Goal: Task Accomplishment & Management: Complete application form

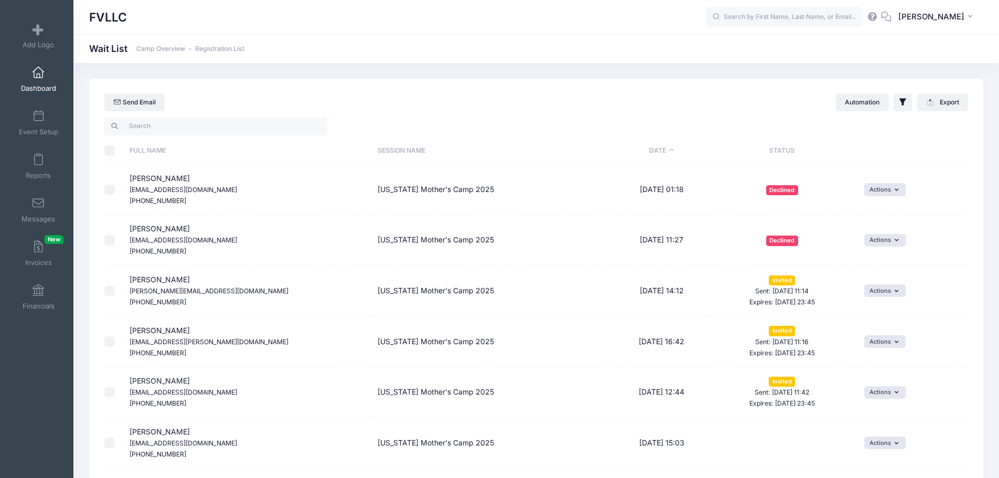
select select "50"
click at [27, 85] on span "Dashboard" at bounding box center [38, 88] width 35 height 9
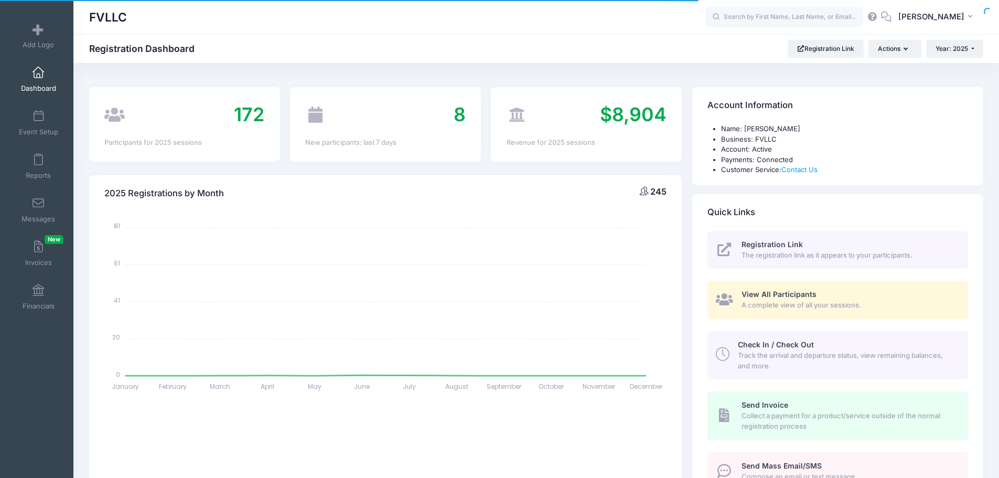
select select
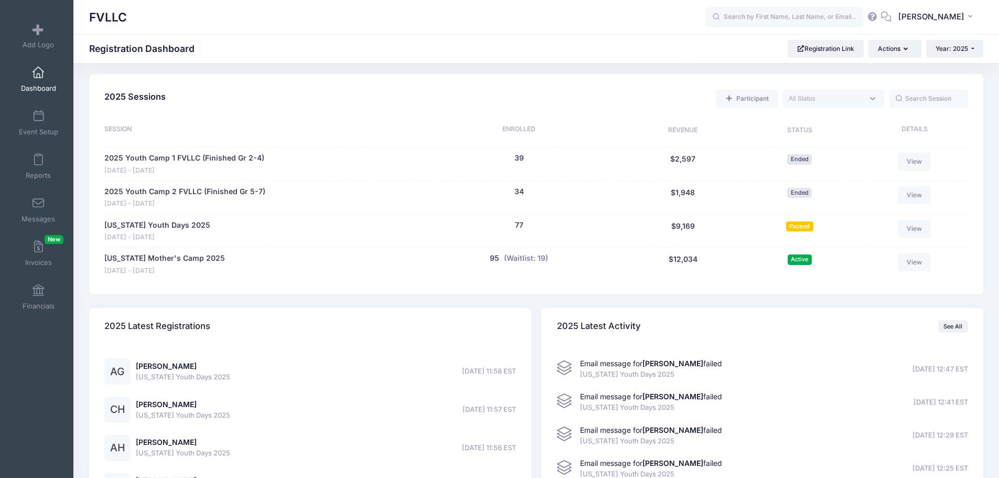
scroll to position [472, 0]
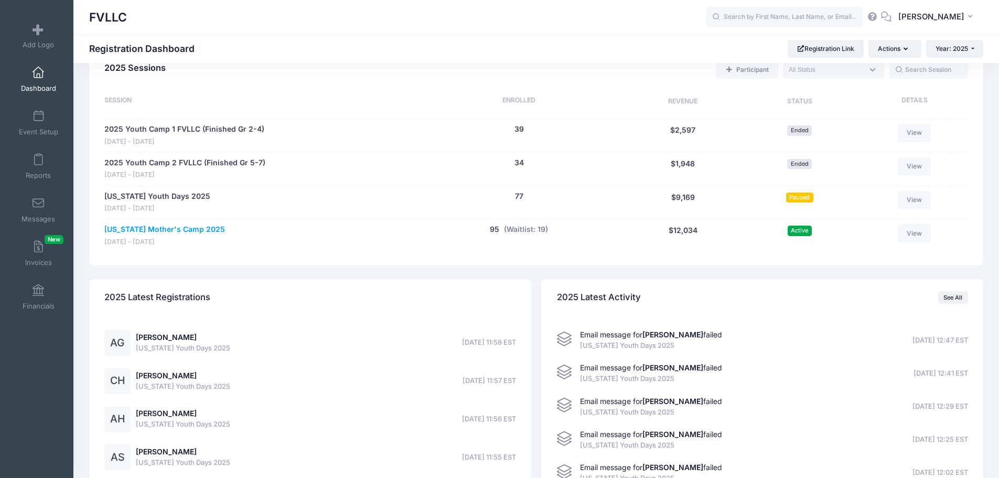
click at [182, 230] on link "Montana Mother's Camp 2025" at bounding box center [164, 229] width 121 height 11
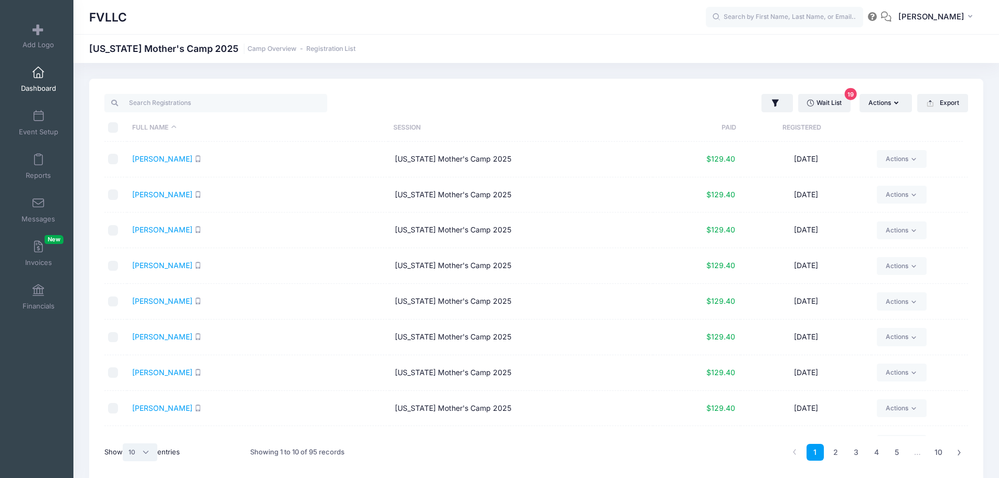
click at [151, 450] on select "All 10 25 50" at bounding box center [140, 452] width 35 height 18
select select "50"
click at [124, 443] on select "All 10 25 50" at bounding box center [140, 452] width 35 height 18
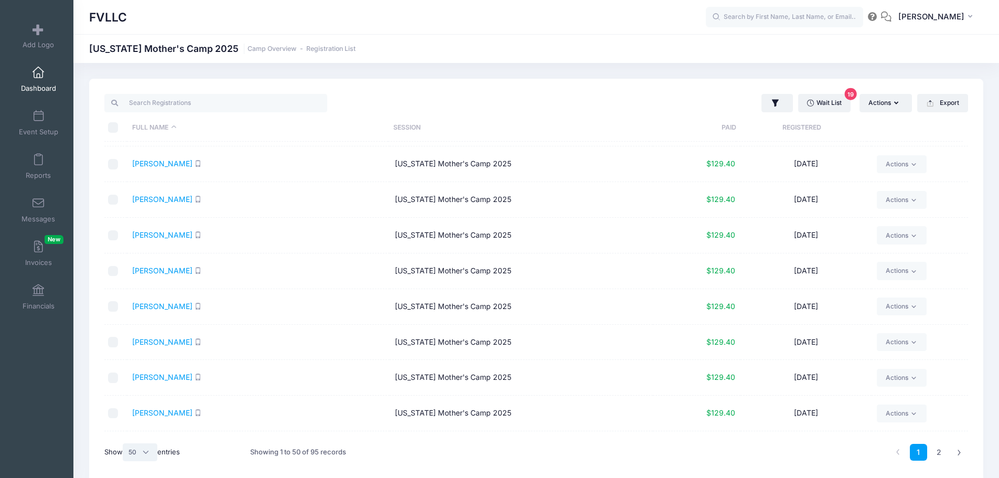
scroll to position [1484, 0]
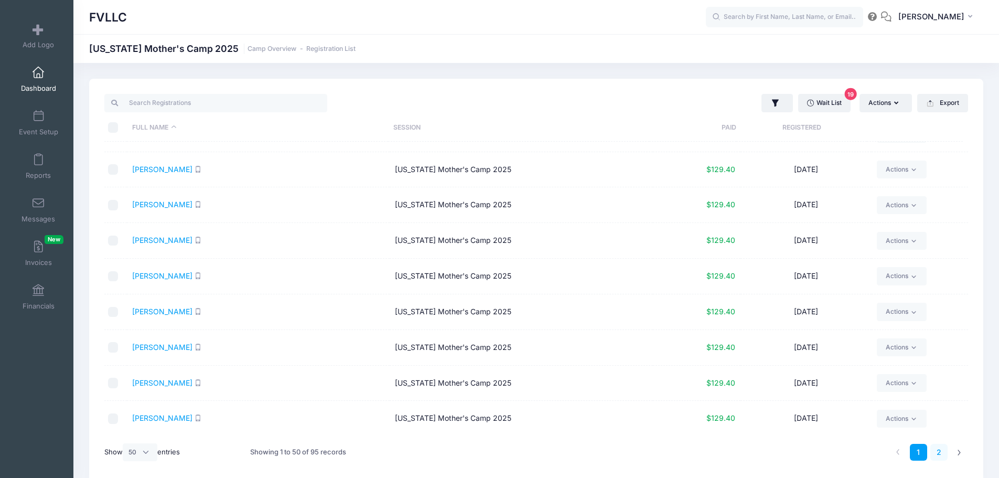
click at [937, 448] on link "2" at bounding box center [938, 452] width 17 height 17
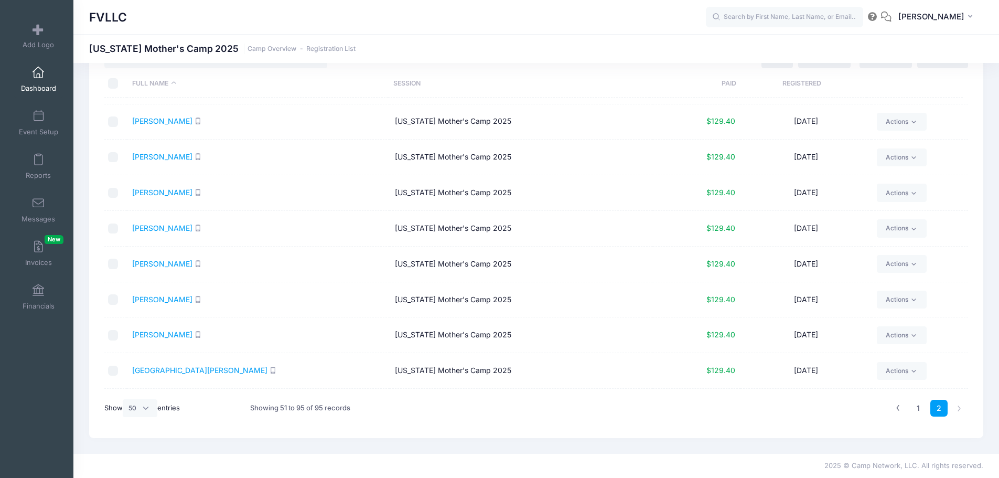
scroll to position [886, 0]
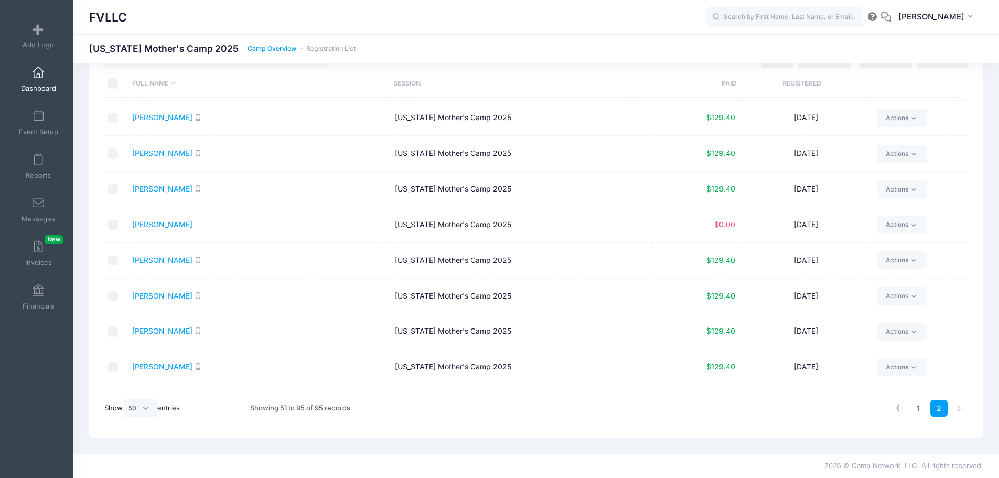
click at [261, 50] on link "Camp Overview" at bounding box center [272, 49] width 49 height 8
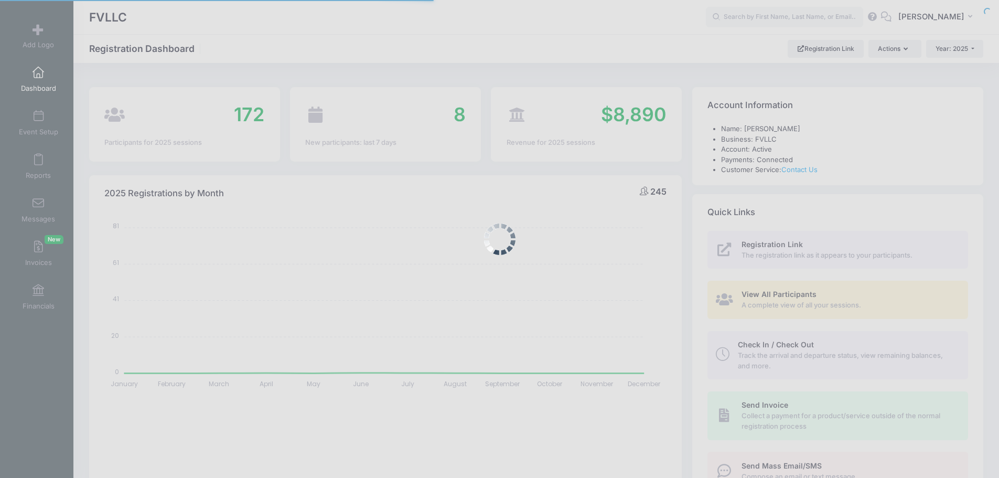
select select
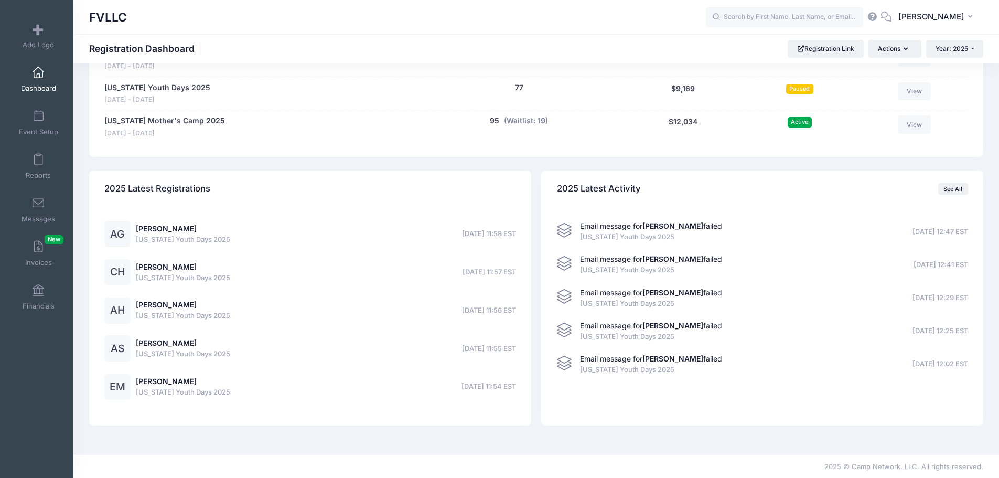
scroll to position [581, 0]
click at [531, 121] on button "(Waitlist: 19)" at bounding box center [526, 120] width 44 height 11
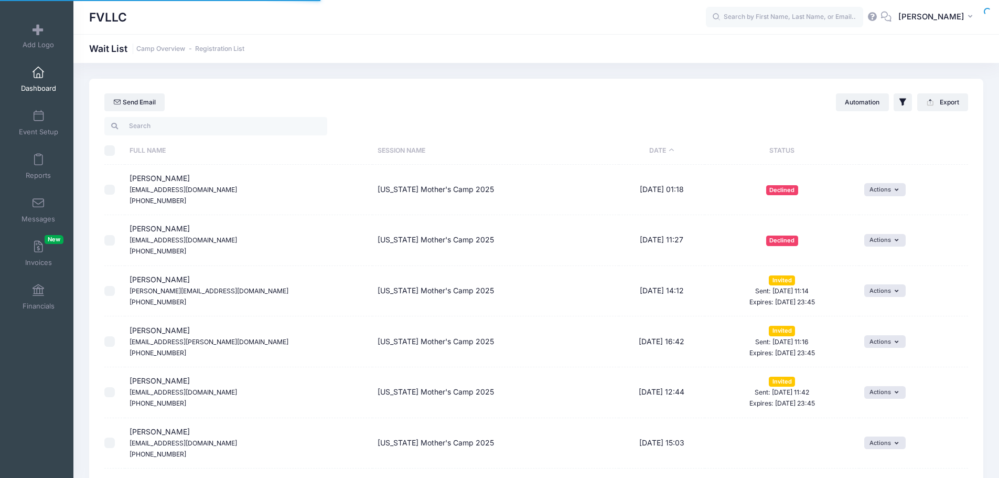
select select "50"
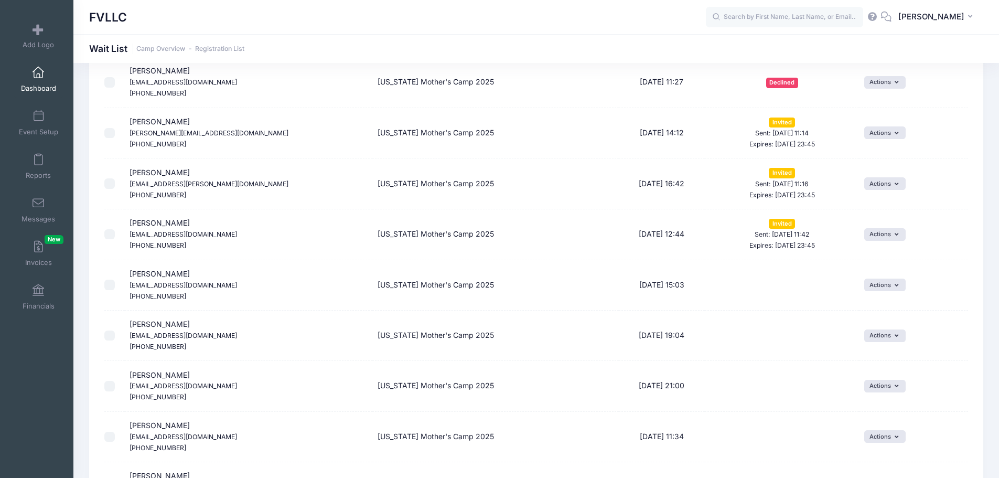
scroll to position [157, 0]
click at [897, 137] on button "Actions" at bounding box center [884, 133] width 41 height 13
click at [945, 136] on div "Actions Invite Resend Invitation Edit Expiration Uninvite" at bounding box center [913, 133] width 99 height 13
click at [895, 185] on icon "button" at bounding box center [899, 185] width 8 height 0
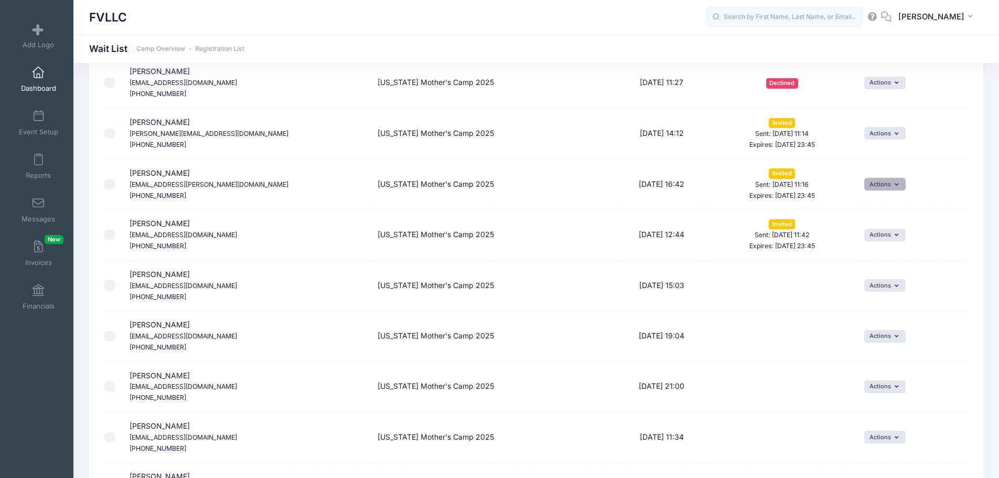
click at [896, 185] on icon "button" at bounding box center [899, 185] width 8 height 0
click at [839, 227] on link "Edit Expiration" at bounding box center [857, 227] width 86 height 20
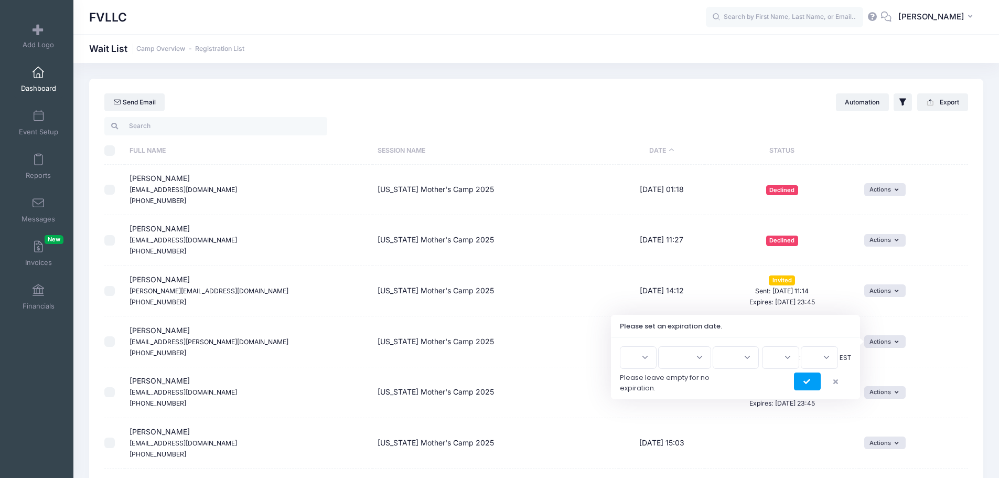
click at [644, 359] on select "1 2 3 4 5 6 7 8 9 10 11 12 13 14 15 16 17 18 19 20 21 22 23 24 25 26 27 28 29 3…" at bounding box center [638, 357] width 37 height 23
select select "30"
click at [624, 346] on select "1 2 3 4 5 6 7 8 9 10 11 12 13 14 15 16 17 18 19 20 21 22 23 24 25 26 27 28 29 3…" at bounding box center [638, 357] width 37 height 23
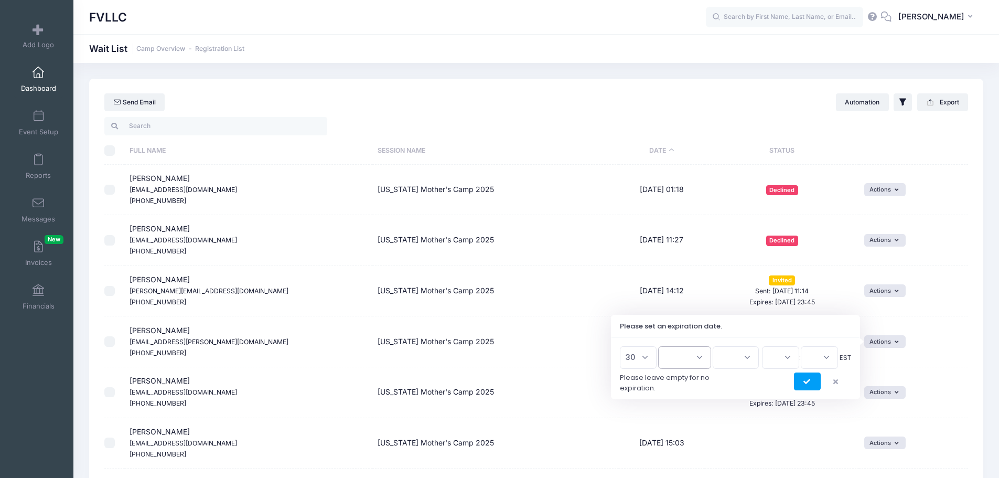
click at [702, 358] on select "Jan Feb Mar Apr May Jun Jul Aug Sep Oct Nov Dec" at bounding box center [684, 357] width 53 height 23
select select "8"
click at [663, 346] on select "Jan Feb Mar Apr May Jun Jul Aug Sep Oct Nov Dec" at bounding box center [684, 357] width 53 height 23
click at [743, 358] on select "2026 2025" at bounding box center [736, 357] width 46 height 23
select select "2025"
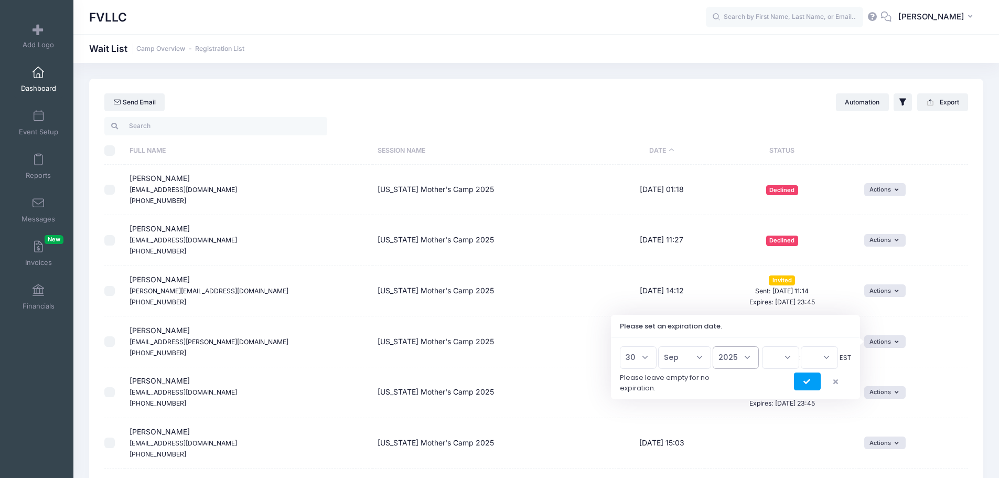
click at [713, 346] on select "2026 2025" at bounding box center [736, 357] width 46 height 23
click at [792, 359] on select "00 01 02 03 04 05 06 07 08 09 10 11 12 13 14 15 16 17 18 19 20 21 22 23" at bounding box center [780, 357] width 37 height 23
click at [838, 380] on button "button" at bounding box center [838, 381] width 27 height 18
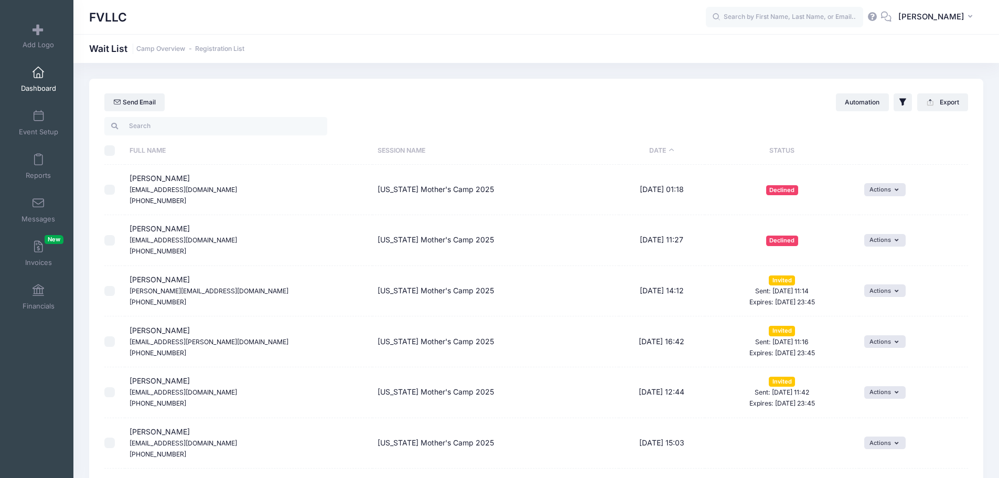
click at [906, 337] on div "Actions Invite Resend Invitation Edit Expiration Uninvite" at bounding box center [913, 341] width 99 height 13
click at [897, 342] on icon "button" at bounding box center [899, 342] width 8 height 0
click at [850, 403] on link "Uninvite" at bounding box center [857, 405] width 86 height 20
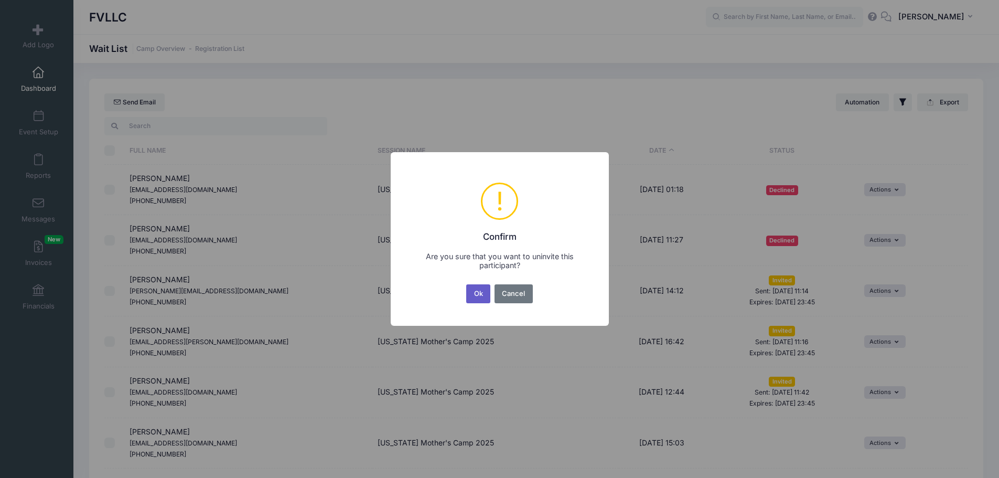
click at [475, 295] on button "Ok" at bounding box center [478, 293] width 24 height 19
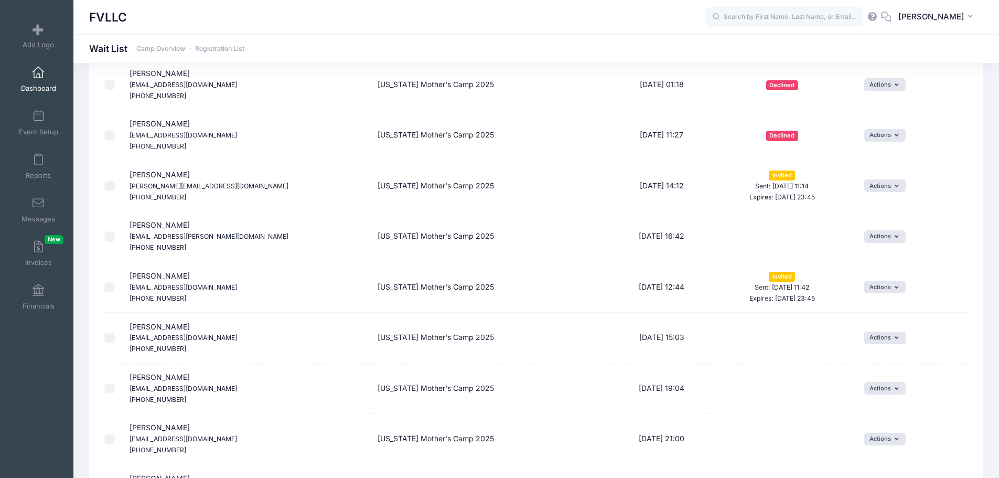
scroll to position [157, 0]
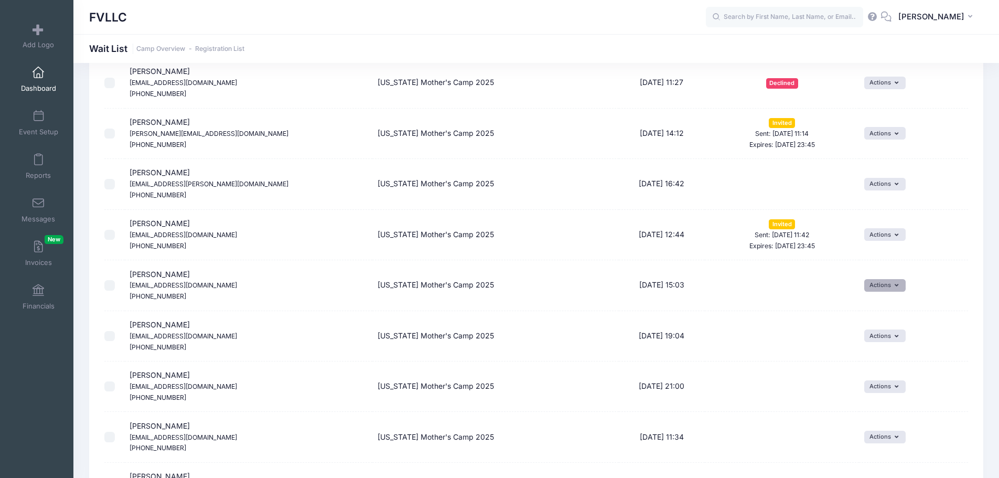
click at [903, 286] on button "Actions" at bounding box center [884, 285] width 41 height 13
click at [876, 307] on link "Invite" at bounding box center [877, 308] width 46 height 20
click at [649, 285] on select "1 2 3 4 5 6 7 8 9 10 11 12 13 14 15 16 17 18 19 20 21 22 23 24 25 26 27 28 29 3…" at bounding box center [638, 286] width 37 height 23
select select "2"
click at [624, 275] on select "1 2 3 4 5 6 7 8 9 10 11 12 13 14 15 16 17 18 19 20 21 22 23 24 25 26 27 28 29 3…" at bounding box center [638, 286] width 37 height 23
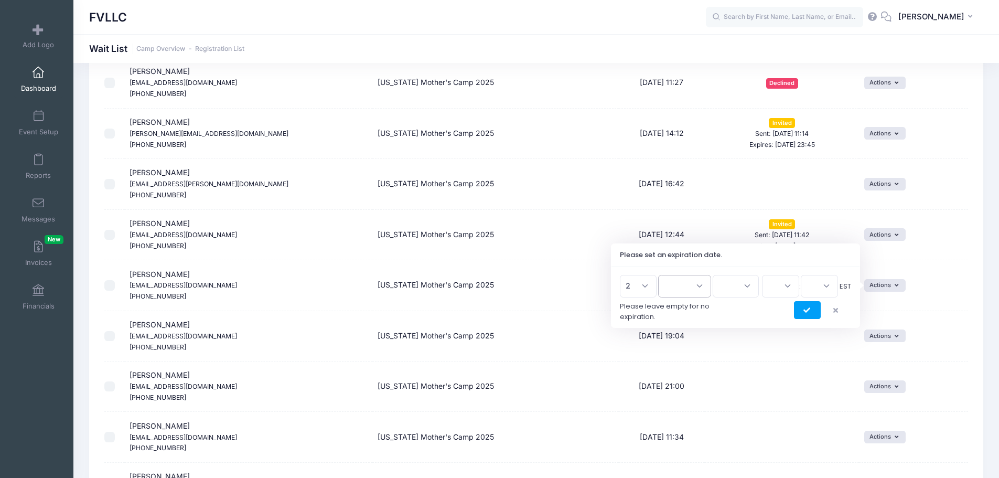
click at [693, 287] on select "Jan Feb Mar Apr May Jun Jul Aug Sep Oct Nov Dec" at bounding box center [684, 286] width 53 height 23
select select "9"
click at [663, 275] on select "Jan Feb Mar Apr May Jun Jul Aug Sep Oct Nov Dec" at bounding box center [684, 286] width 53 height 23
click at [736, 282] on select "2026 2025" at bounding box center [736, 286] width 46 height 23
select select "2025"
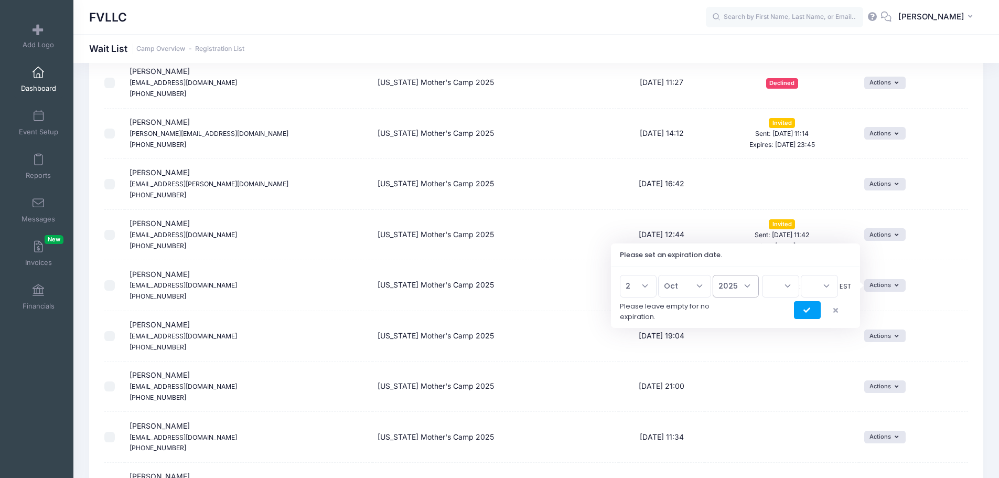
click at [713, 275] on select "2026 2025" at bounding box center [736, 286] width 46 height 23
click at [787, 292] on select "00 01 02 03 04 05 06 07 08 09 10 11 12 13 14 15 16 17 18 19 20 21 22 23" at bounding box center [780, 286] width 37 height 23
select select "23"
click at [762, 275] on select "00 01 02 03 04 05 06 07 08 09 10 11 12 13 14 15 16 17 18 19 20 21 22 23" at bounding box center [780, 286] width 37 height 23
click at [840, 283] on span "1 2 3 4 5 6 7 8 9 10 11 12 13 14 15 16 17 18 19 20 21 22 23 24 25 26 27 28 29 3…" at bounding box center [735, 286] width 231 height 10
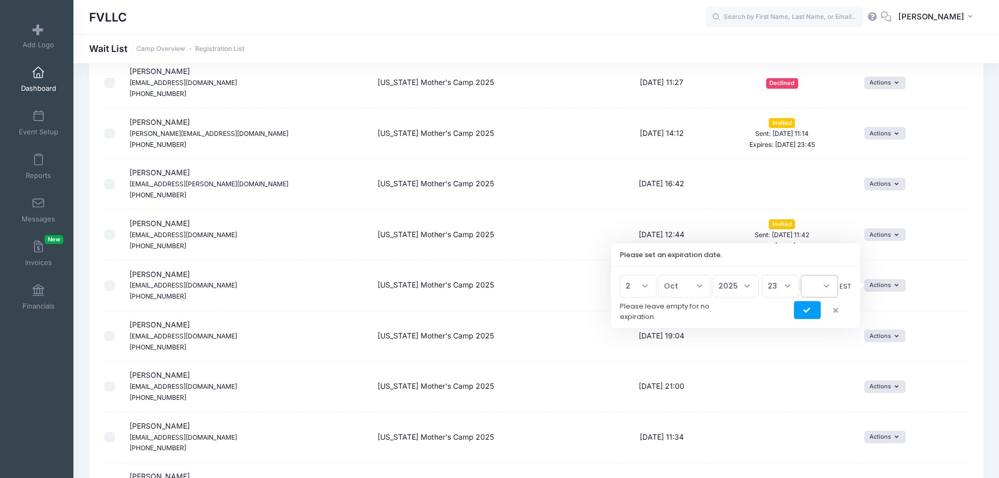
click at [829, 284] on select "00 15 30 45" at bounding box center [819, 286] width 37 height 23
select select "45"
click at [801, 275] on select "00 15 30 45" at bounding box center [819, 286] width 37 height 23
click at [804, 311] on icon "submit" at bounding box center [808, 311] width 8 height 0
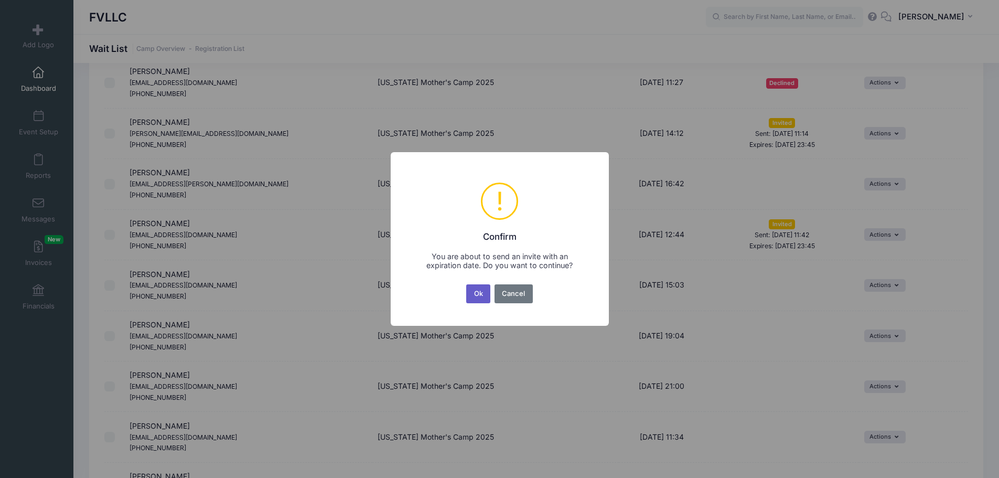
click at [479, 298] on button "Ok" at bounding box center [478, 293] width 24 height 19
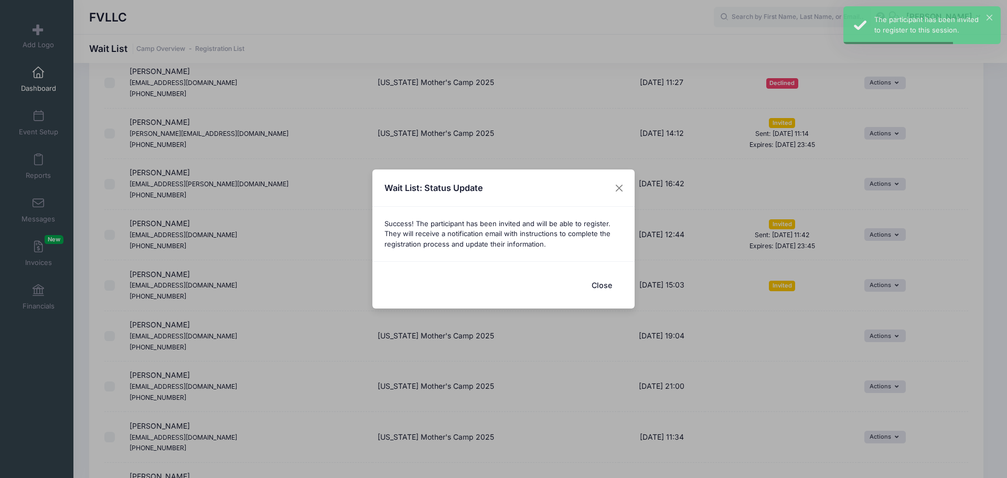
click at [596, 281] on button "Close" at bounding box center [602, 285] width 42 height 23
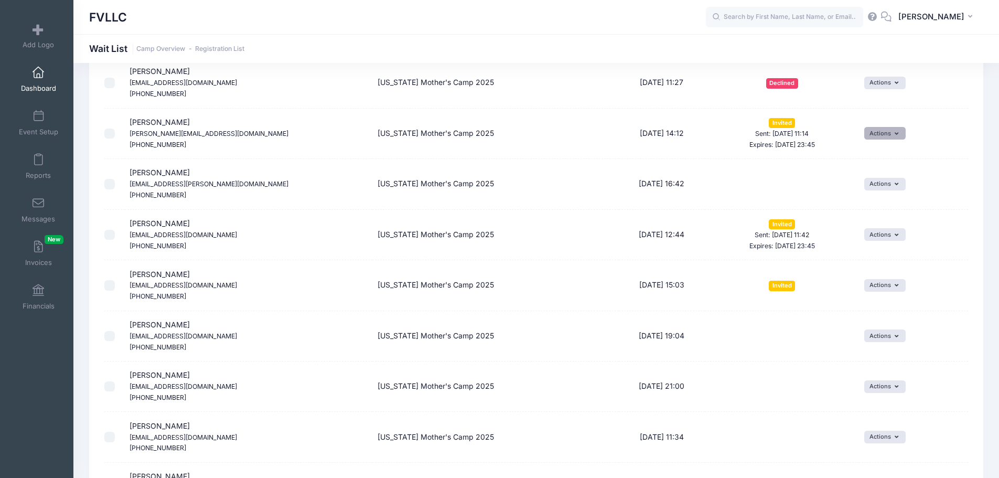
click at [886, 137] on button "Actions" at bounding box center [884, 133] width 41 height 13
click at [946, 137] on div "Actions Invite Resend Invitation Edit Expiration Uninvite" at bounding box center [913, 133] width 99 height 13
click at [38, 199] on span at bounding box center [38, 204] width 0 height 12
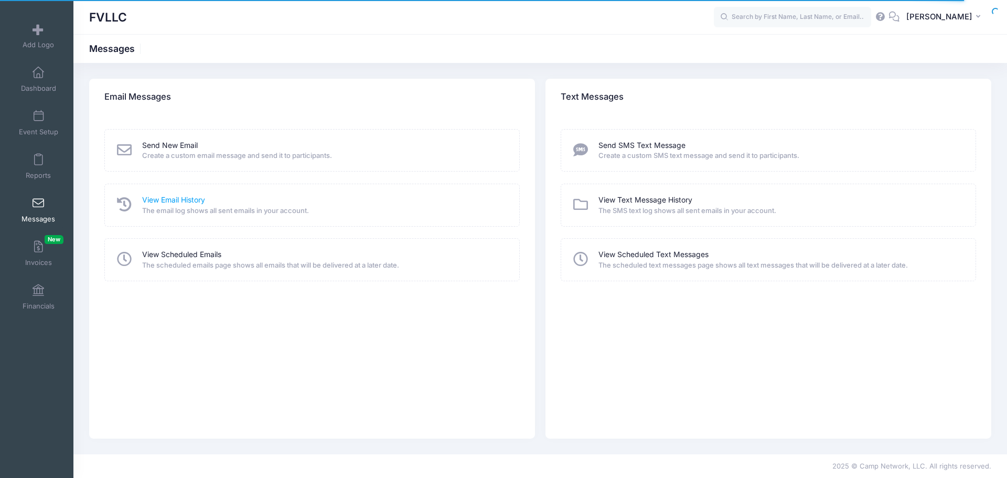
click at [175, 198] on link "View Email History" at bounding box center [173, 200] width 63 height 11
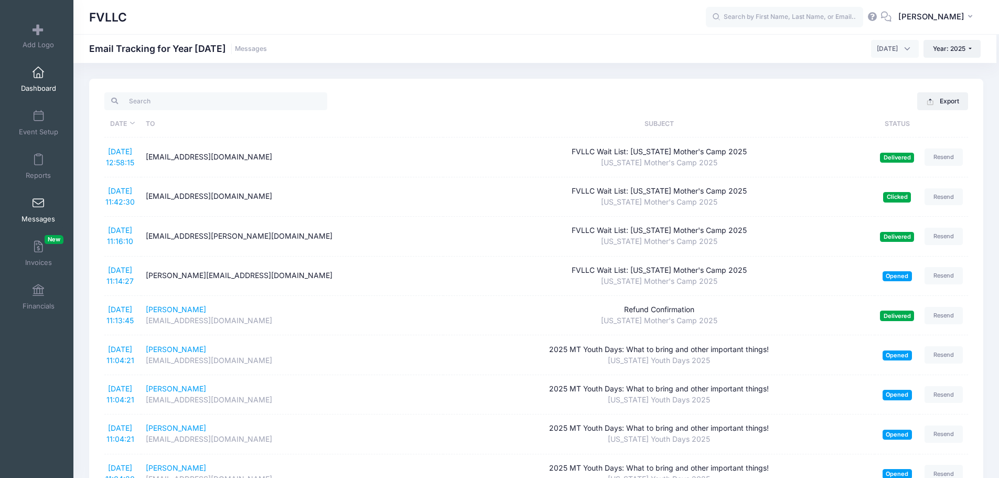
click at [36, 90] on span "Dashboard" at bounding box center [38, 88] width 35 height 9
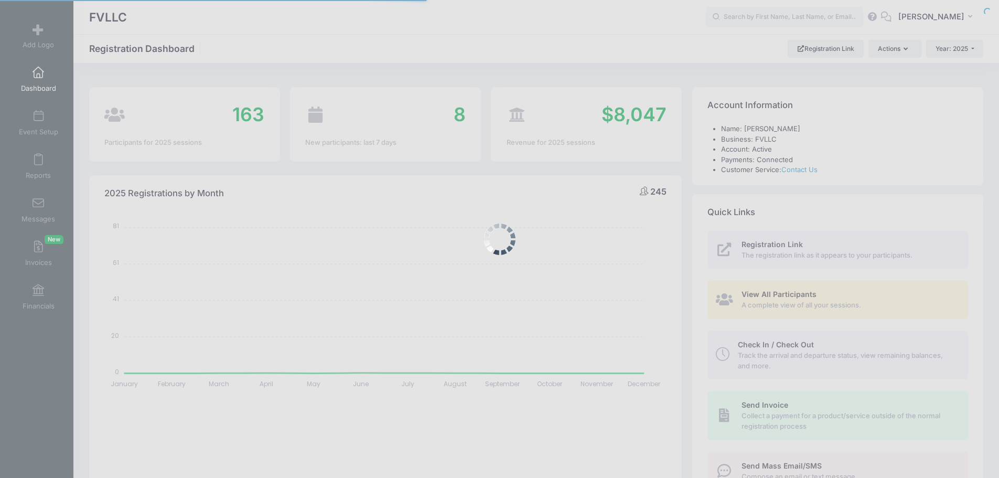
select select
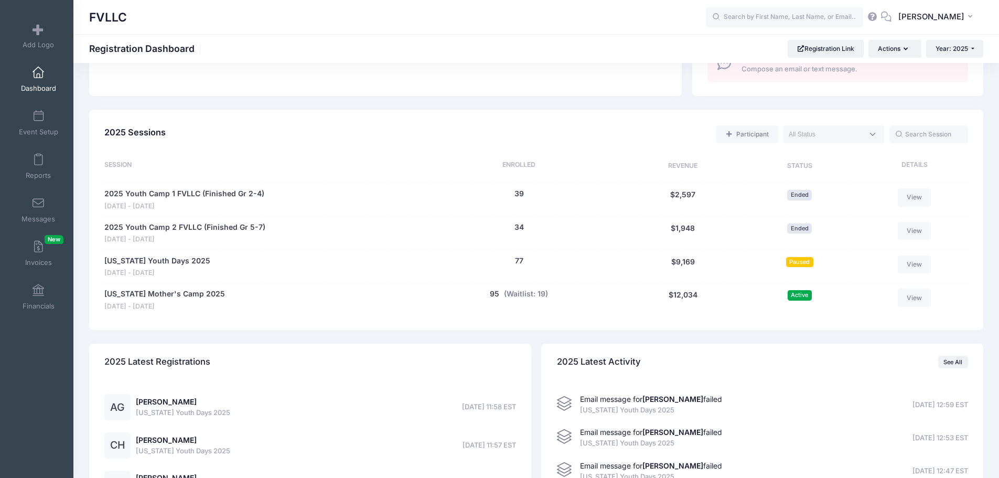
scroll to position [420, 0]
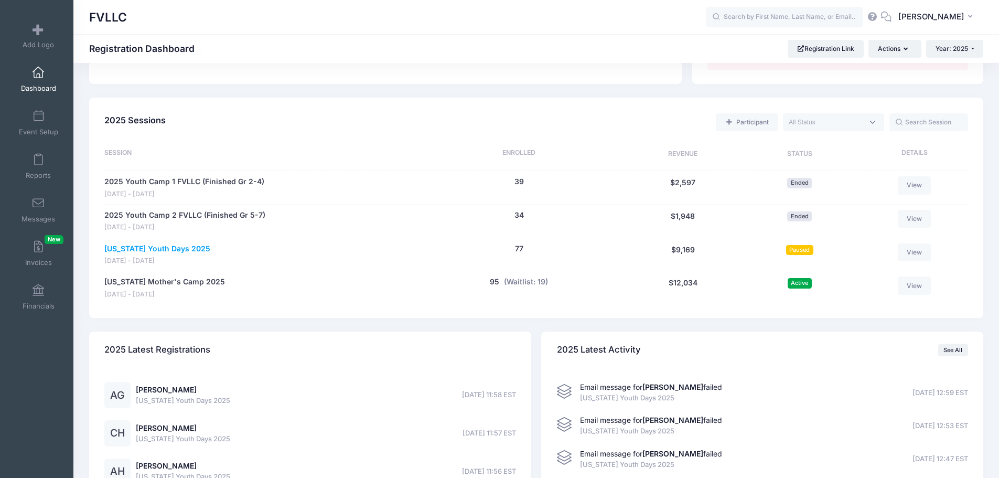
click at [157, 248] on link "[US_STATE] Youth Days 2025" at bounding box center [157, 248] width 106 height 11
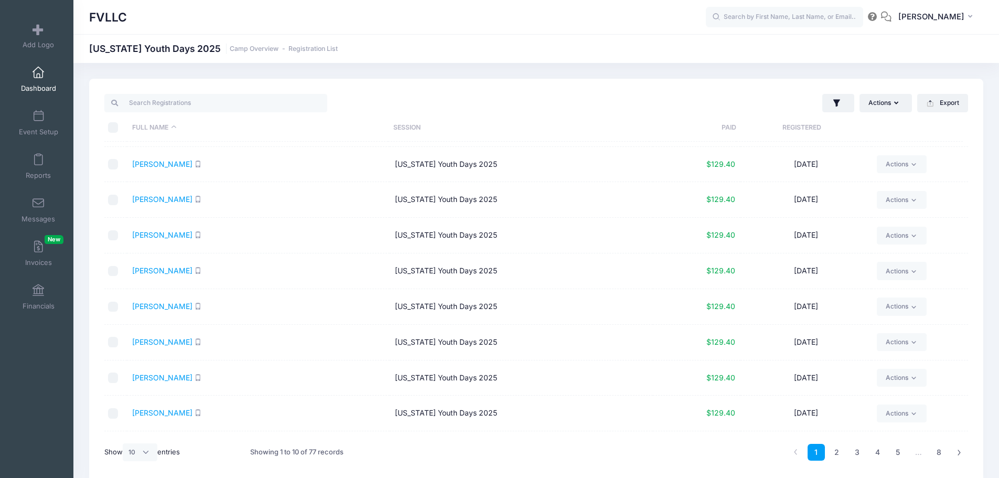
scroll to position [61, 0]
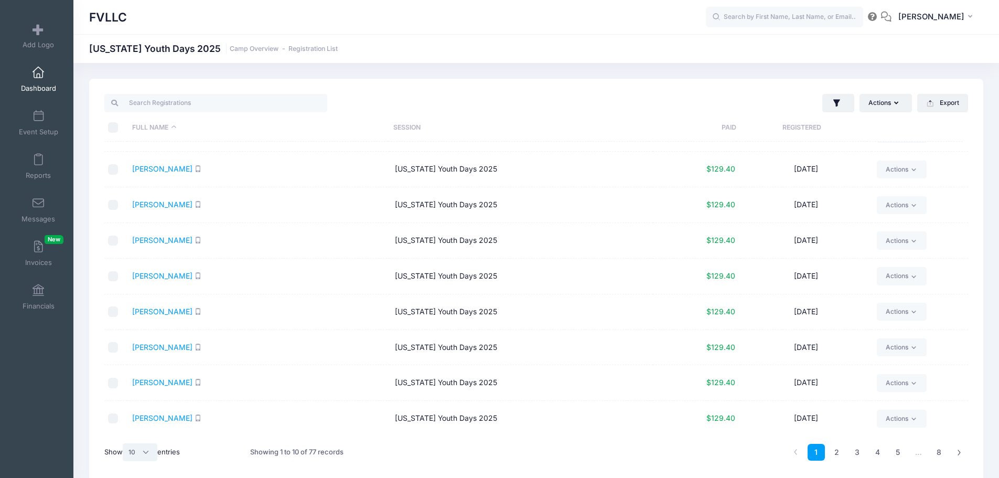
click at [145, 457] on select "All 10 25 50" at bounding box center [140, 452] width 35 height 18
select select "50"
click at [124, 443] on select "All 10 25 50" at bounding box center [140, 452] width 35 height 18
click at [937, 447] on link "2" at bounding box center [938, 452] width 17 height 17
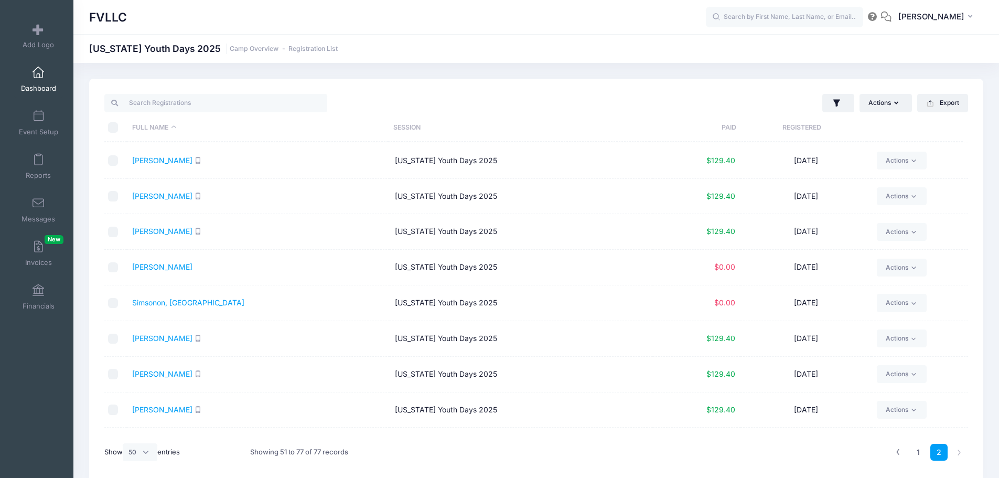
scroll to position [428, 0]
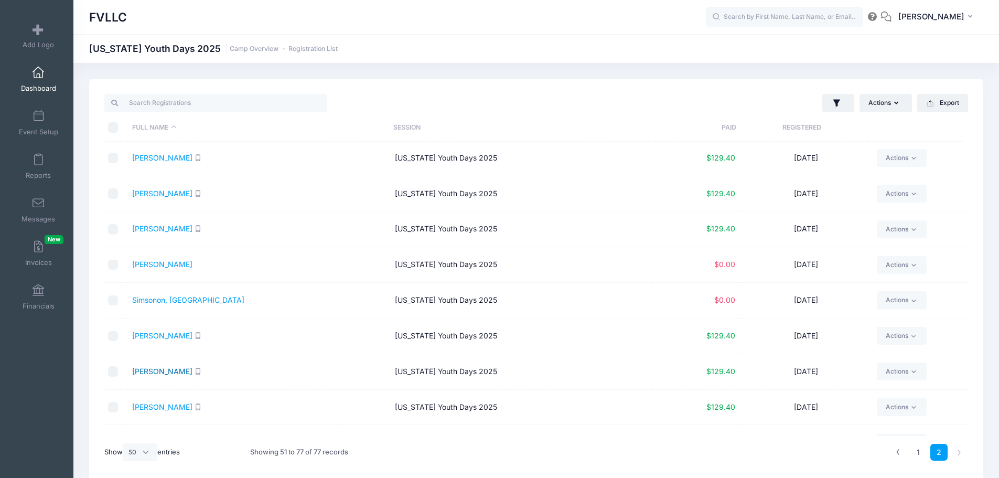
click at [151, 372] on link "[PERSON_NAME]" at bounding box center [162, 371] width 60 height 9
click at [38, 161] on span at bounding box center [38, 160] width 0 height 12
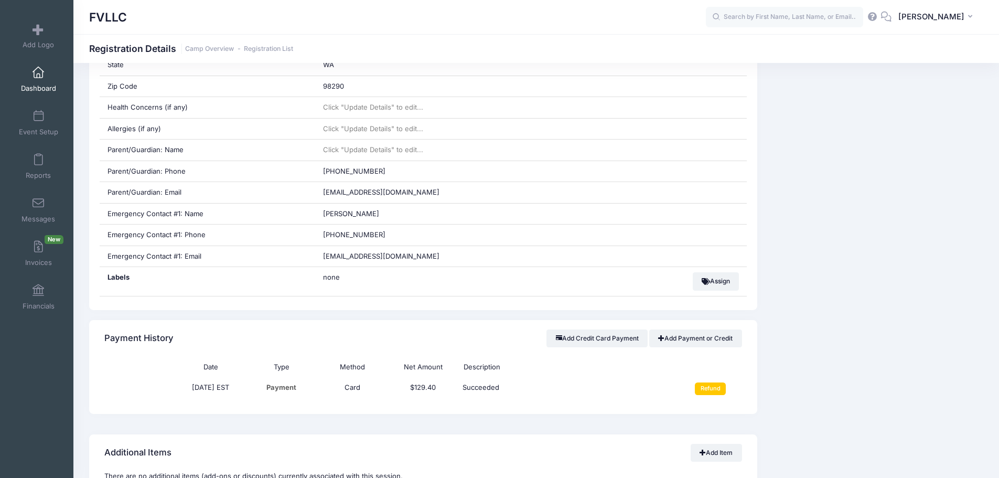
scroll to position [420, 0]
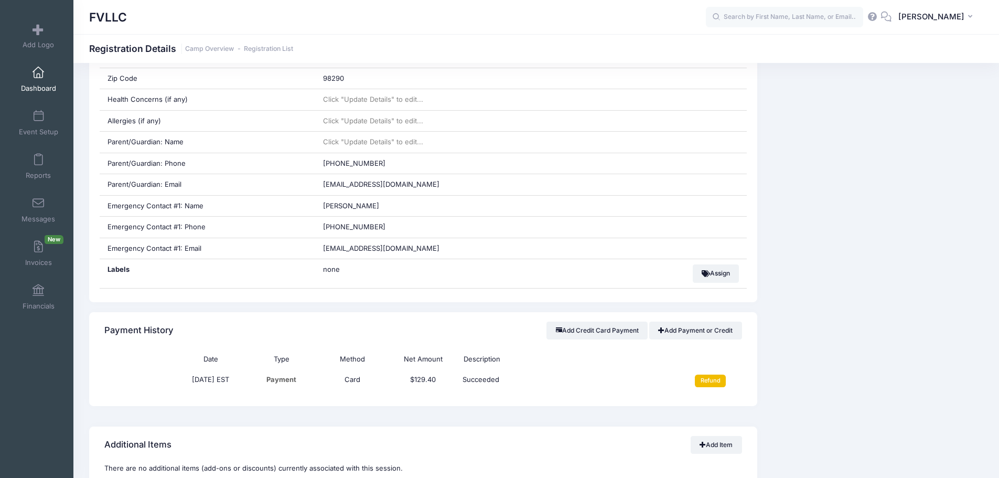
click at [707, 381] on input "Refund" at bounding box center [710, 381] width 31 height 13
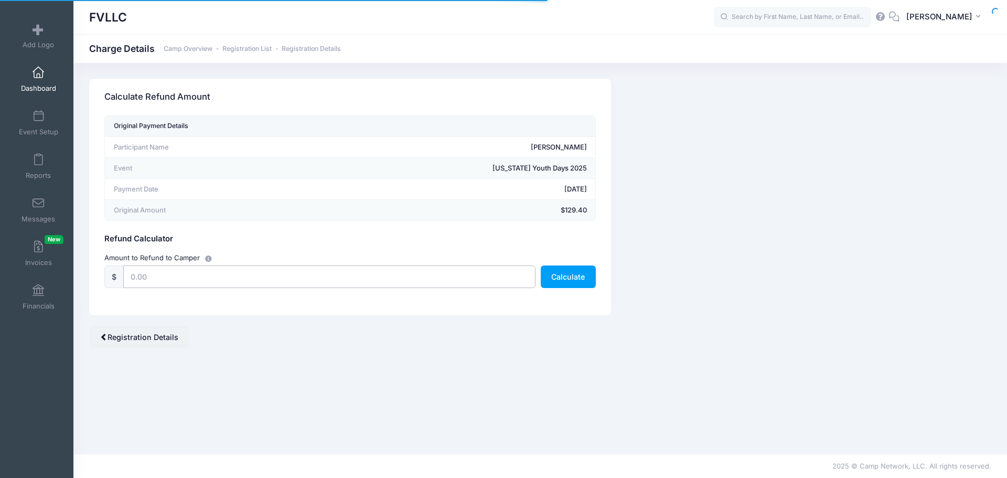
click at [383, 277] on input "text" at bounding box center [329, 276] width 412 height 23
type input "129.40"
click at [572, 279] on button "Calculate" at bounding box center [568, 276] width 55 height 23
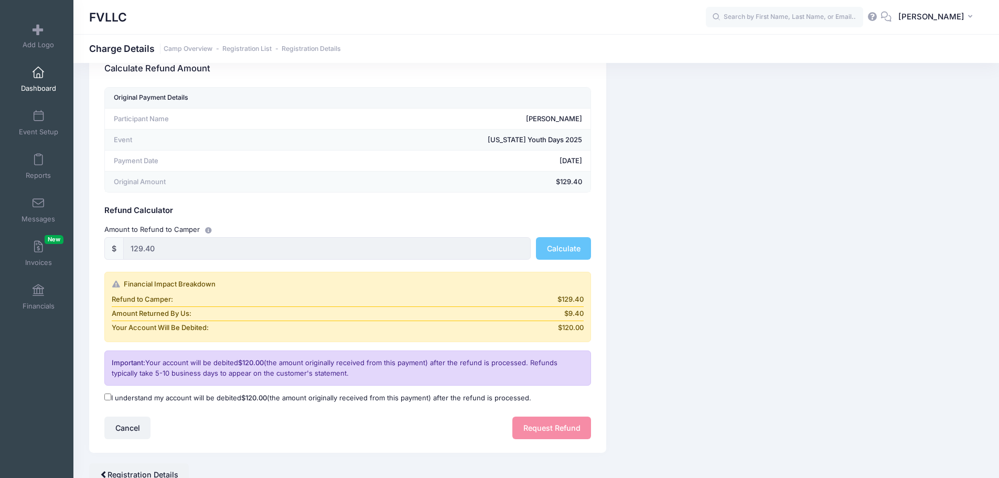
scroll to position [76, 0]
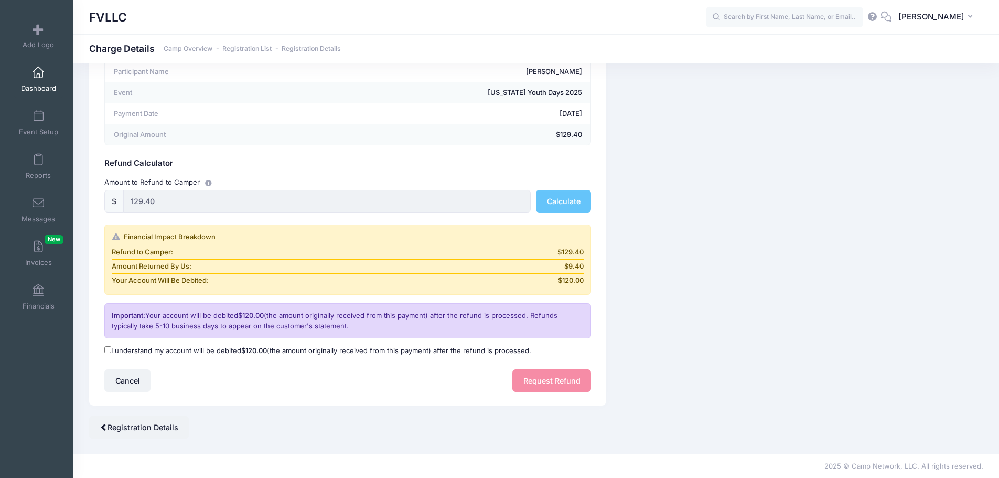
click at [239, 348] on label "I understand my account will be debited $120.00 (the amount originally received…" at bounding box center [317, 351] width 427 height 10
click at [111, 348] on input "I understand my account will be debited $120.00 (the amount originally received…" at bounding box center [107, 349] width 7 height 7
checkbox input "true"
click at [543, 378] on button "Request Refund" at bounding box center [551, 380] width 79 height 23
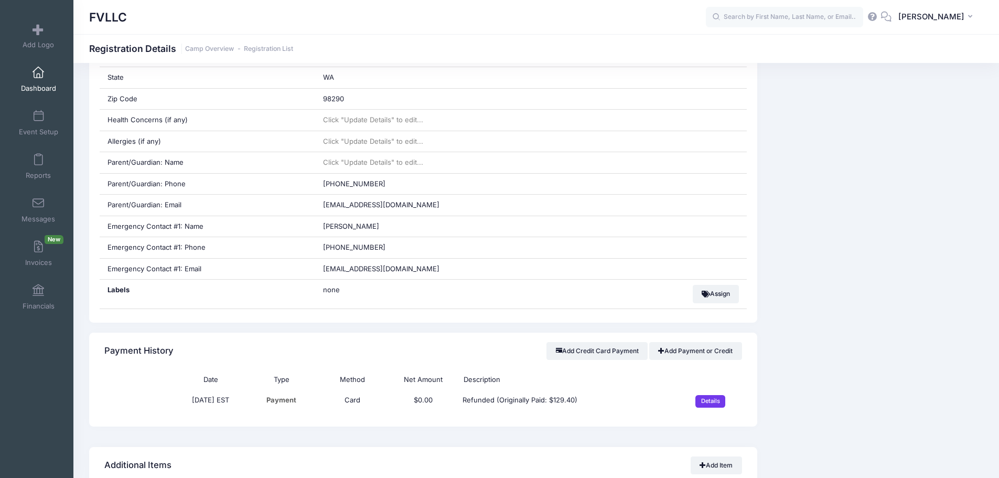
scroll to position [348, 0]
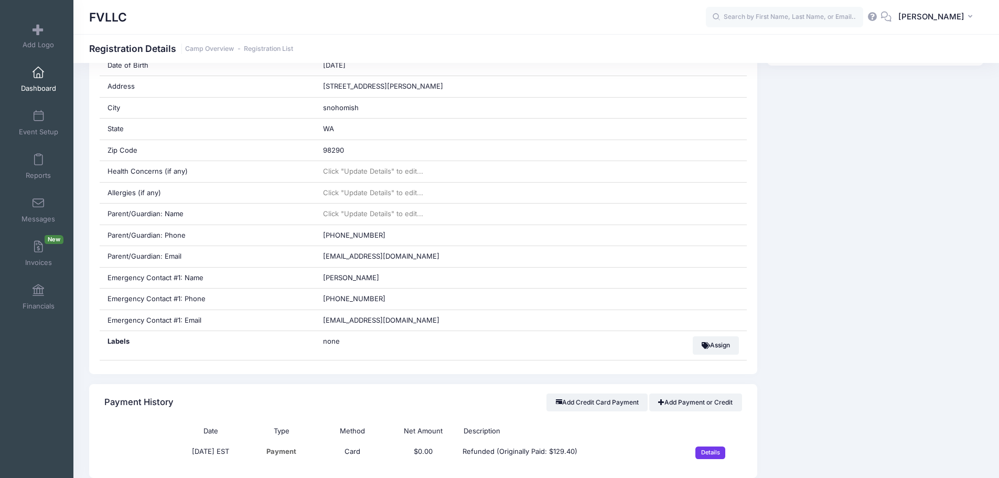
click at [28, 75] on link "Dashboard" at bounding box center [39, 79] width 50 height 37
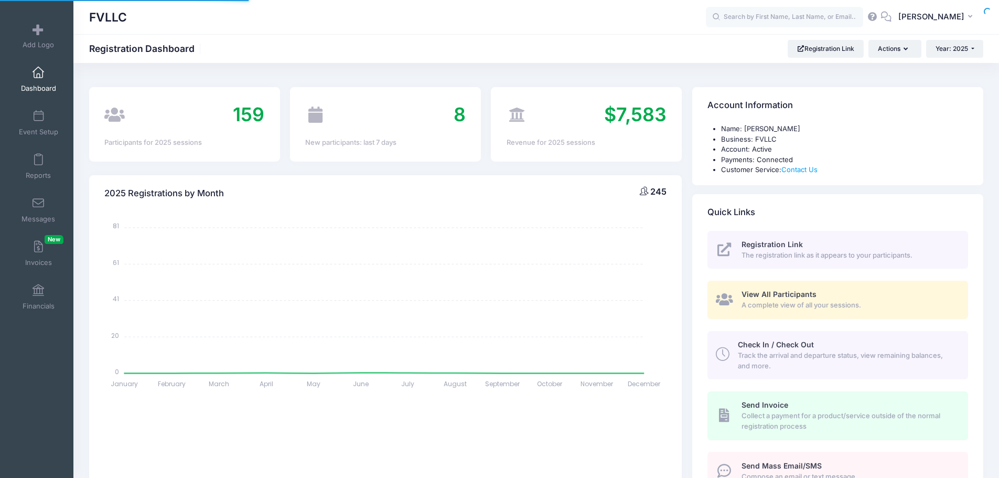
select select
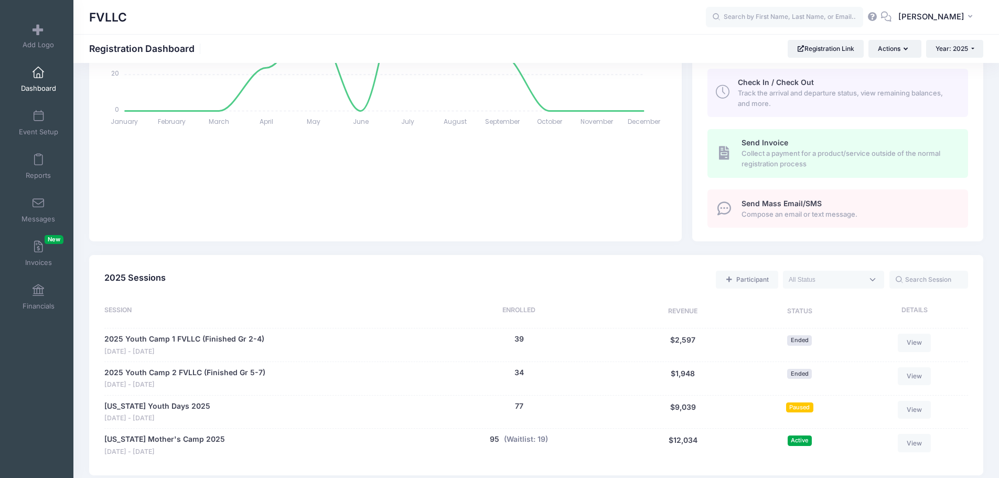
scroll to position [525, 0]
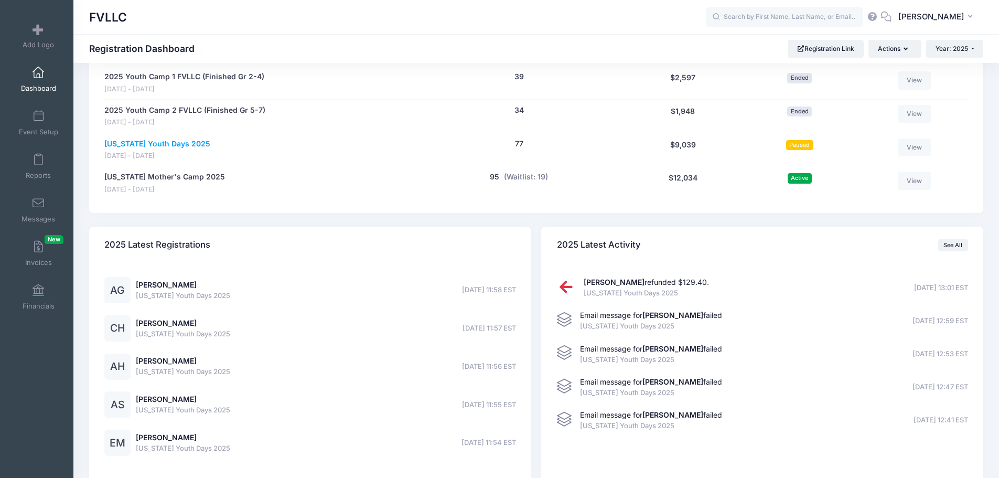
click at [156, 143] on link "[US_STATE] Youth Days 2025" at bounding box center [157, 143] width 106 height 11
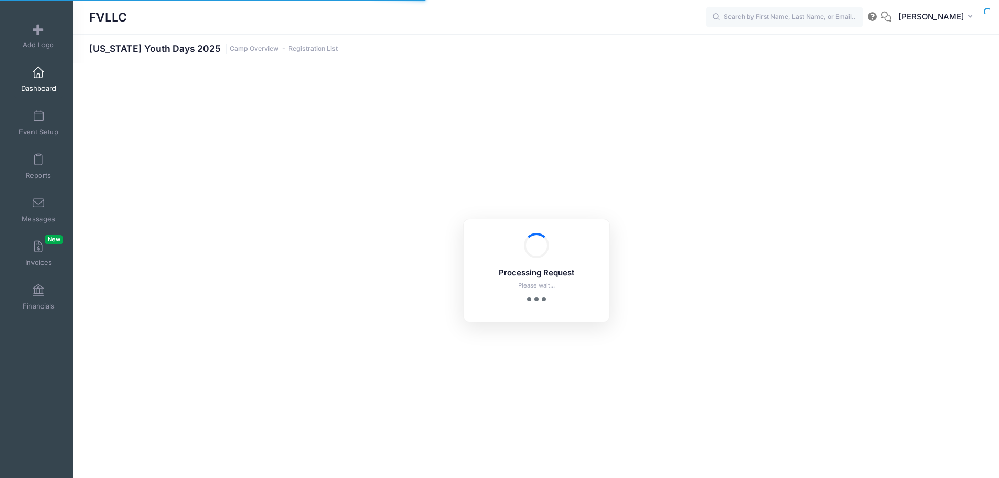
select select "10"
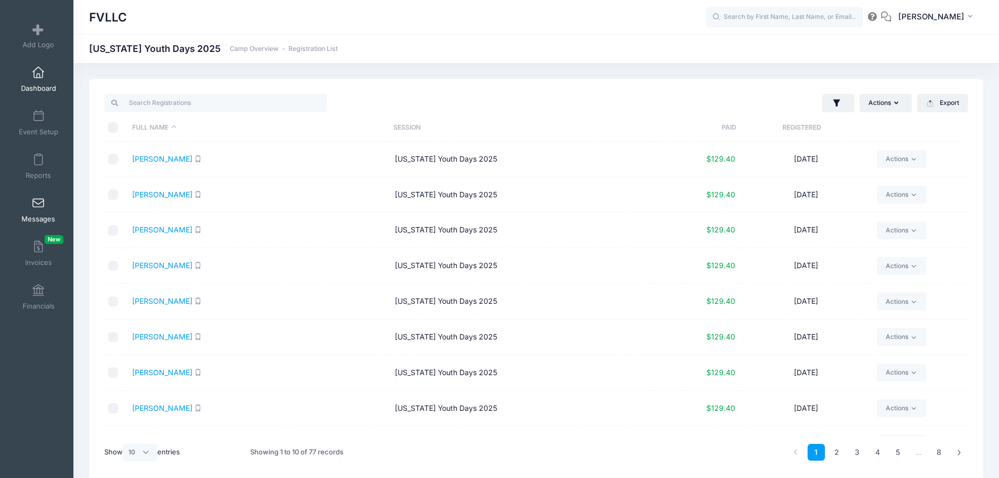
click at [38, 199] on span at bounding box center [38, 204] width 0 height 12
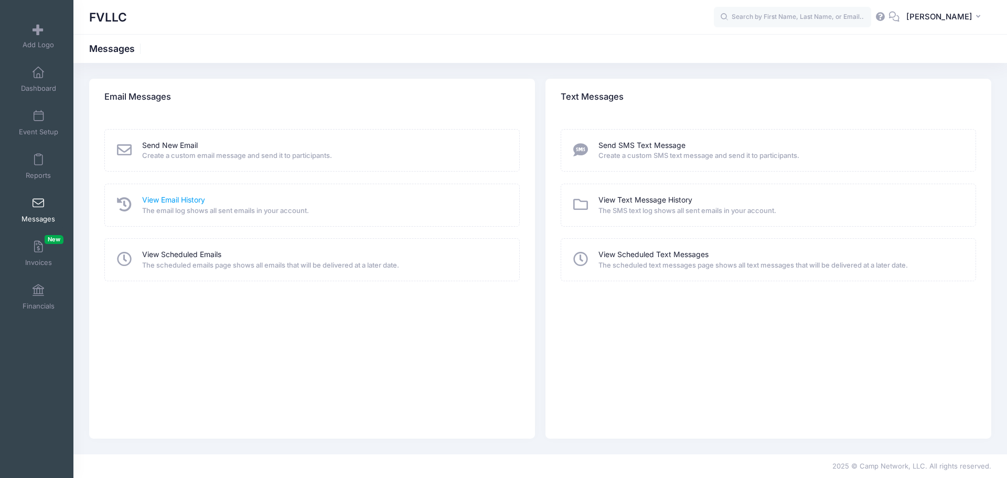
click at [180, 204] on link "View Email History" at bounding box center [173, 200] width 63 height 11
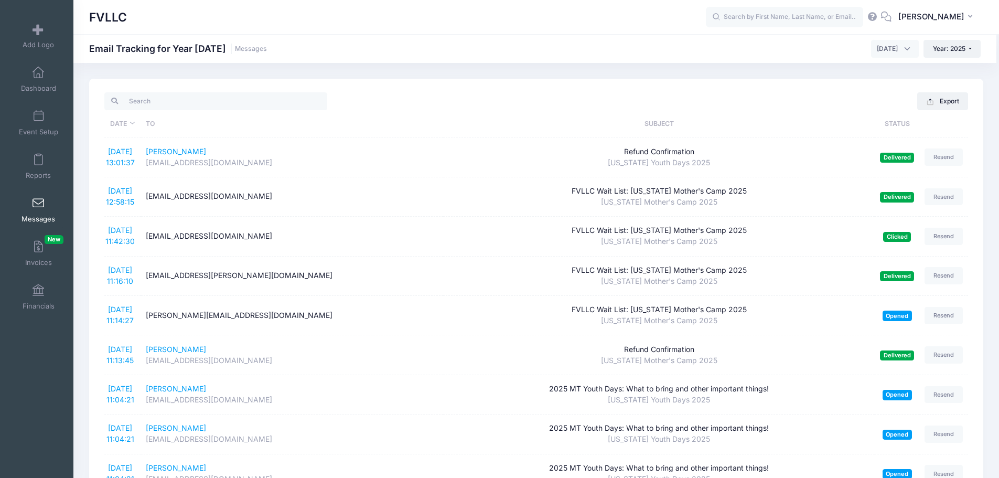
click at [38, 200] on span at bounding box center [38, 204] width 0 height 12
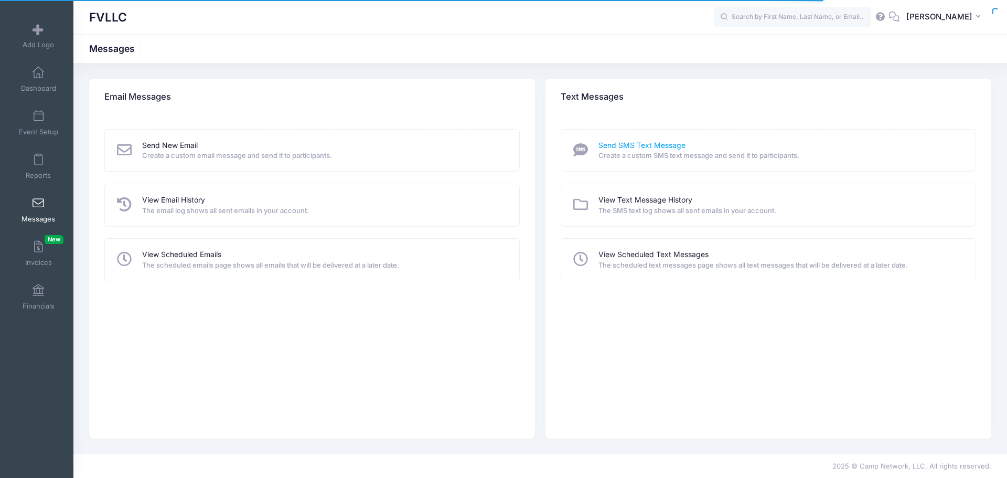
click at [633, 143] on link "Send SMS Text Message" at bounding box center [641, 145] width 87 height 11
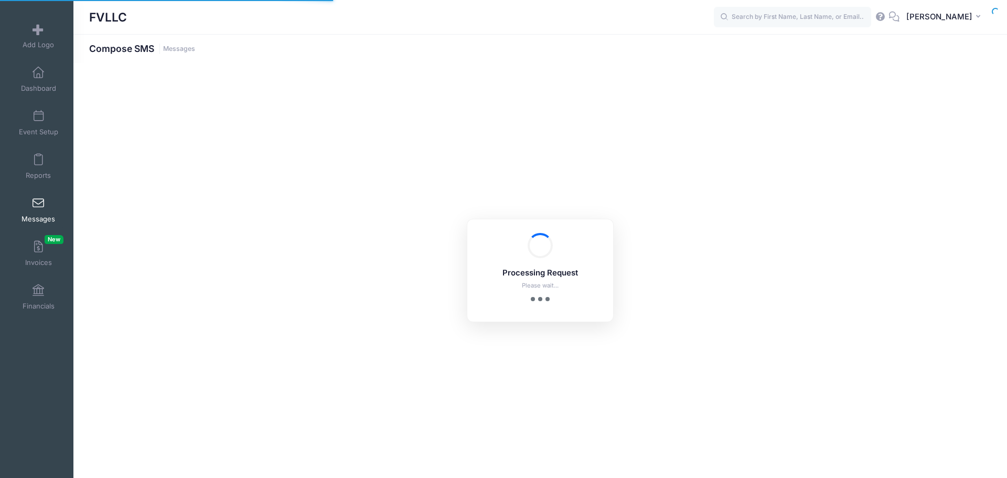
click at [38, 207] on span at bounding box center [38, 204] width 0 height 12
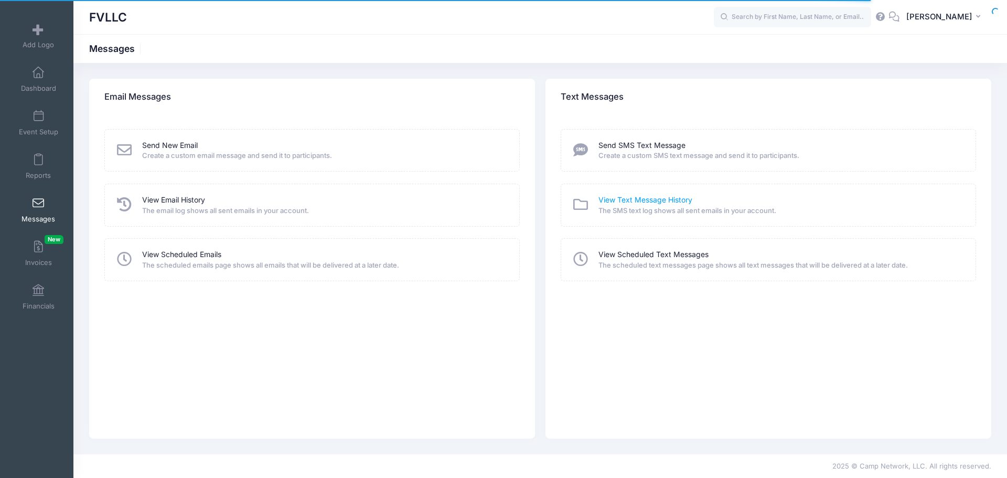
click at [605, 197] on link "View Text Message History" at bounding box center [645, 200] width 94 height 11
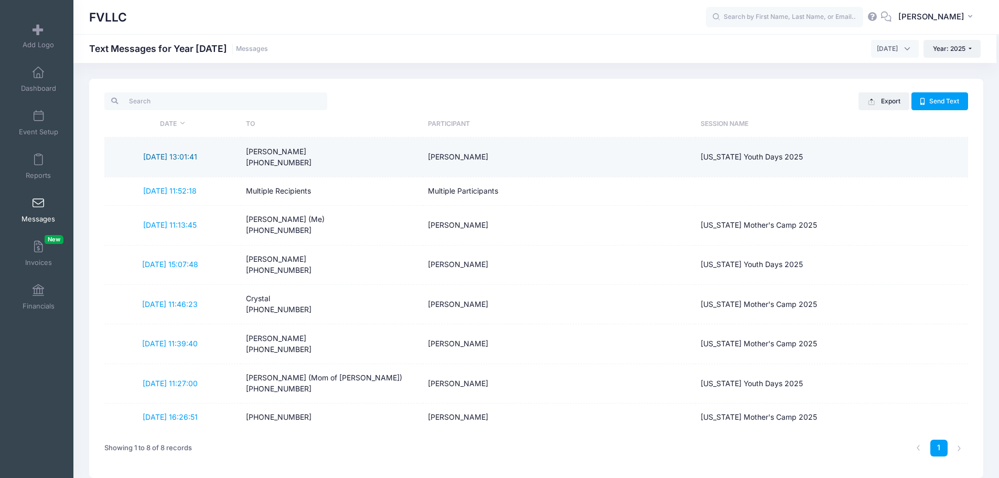
click at [175, 157] on link "[DATE] 13:01:41" at bounding box center [170, 156] width 54 height 9
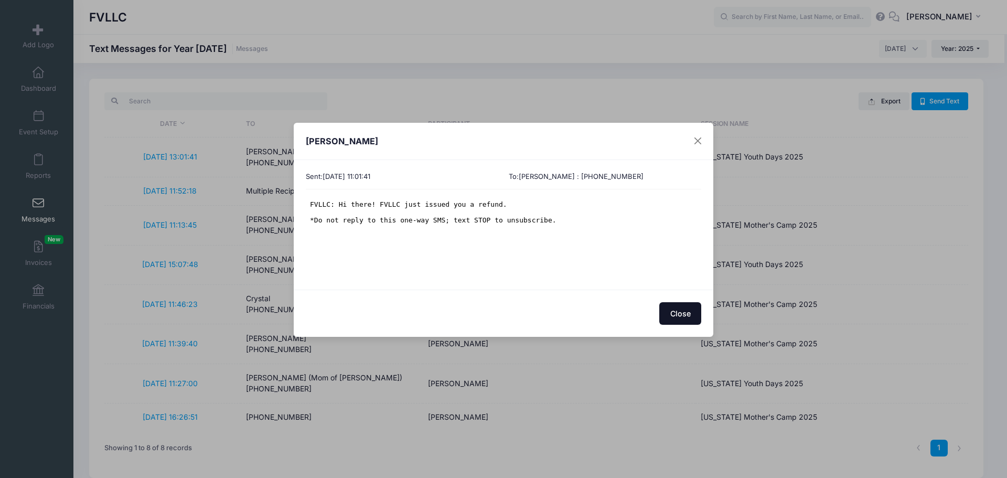
click at [679, 309] on button "Close" at bounding box center [680, 313] width 42 height 23
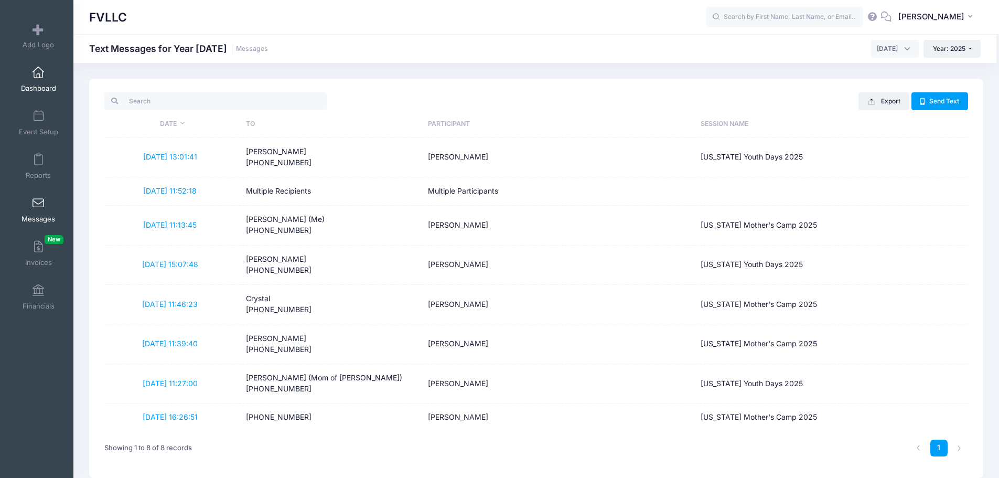
click at [35, 84] on span "Dashboard" at bounding box center [38, 88] width 35 height 9
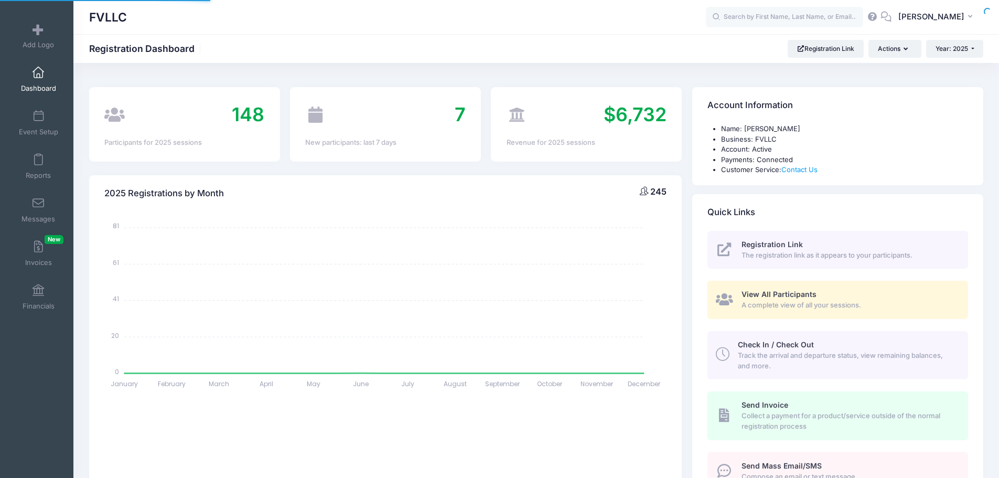
select select
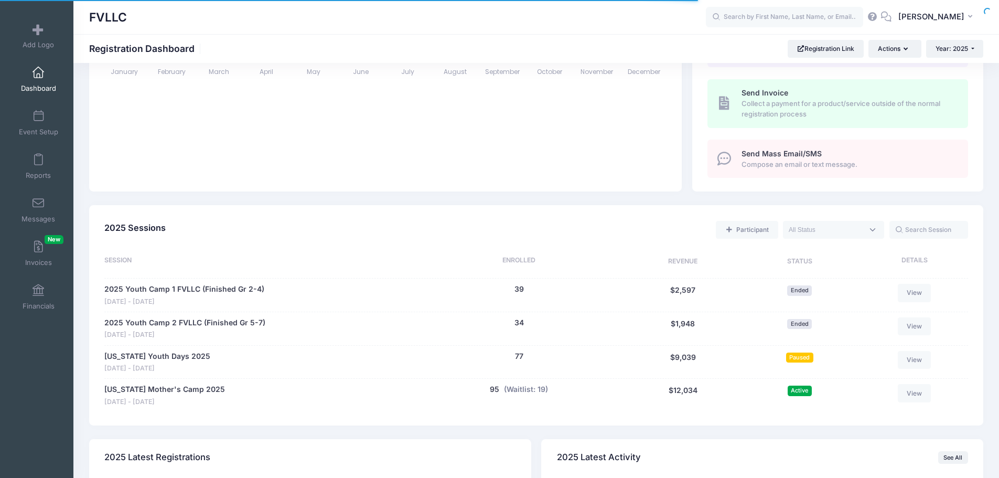
scroll to position [315, 0]
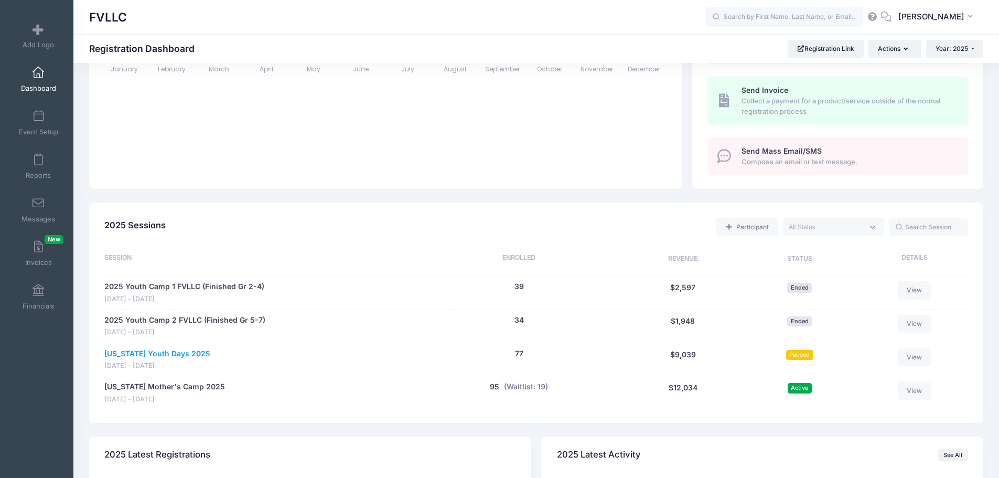
click at [178, 353] on link "[US_STATE] Youth Days 2025" at bounding box center [157, 353] width 106 height 11
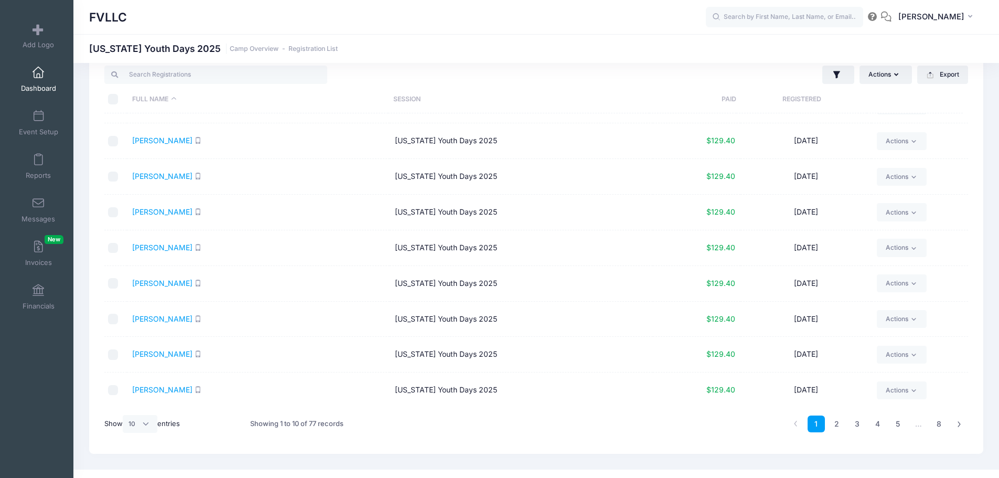
scroll to position [44, 0]
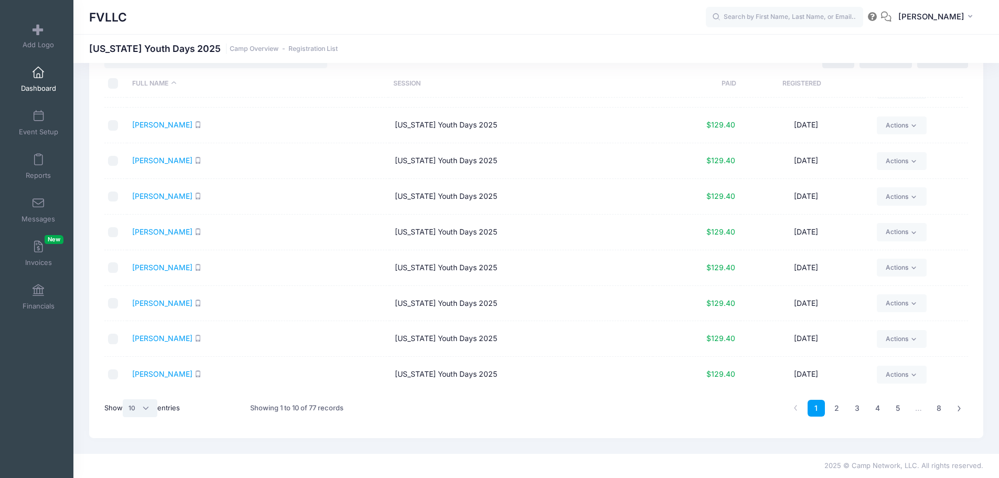
click at [148, 407] on select "All 10 25 50" at bounding box center [140, 408] width 35 height 18
select select "50"
click at [124, 399] on select "All 10 25 50" at bounding box center [140, 408] width 35 height 18
click at [937, 405] on link "2" at bounding box center [938, 408] width 17 height 17
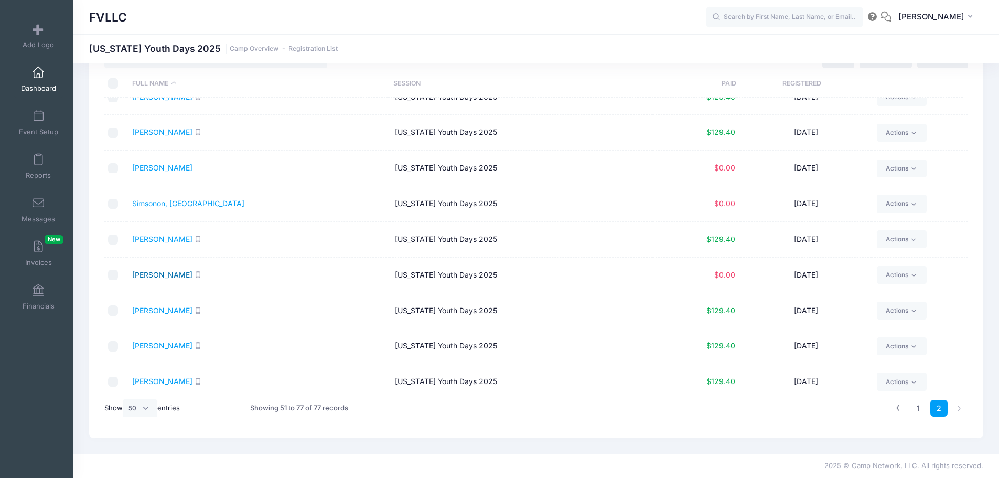
click at [162, 273] on link "Stewart, Lila" at bounding box center [162, 274] width 60 height 9
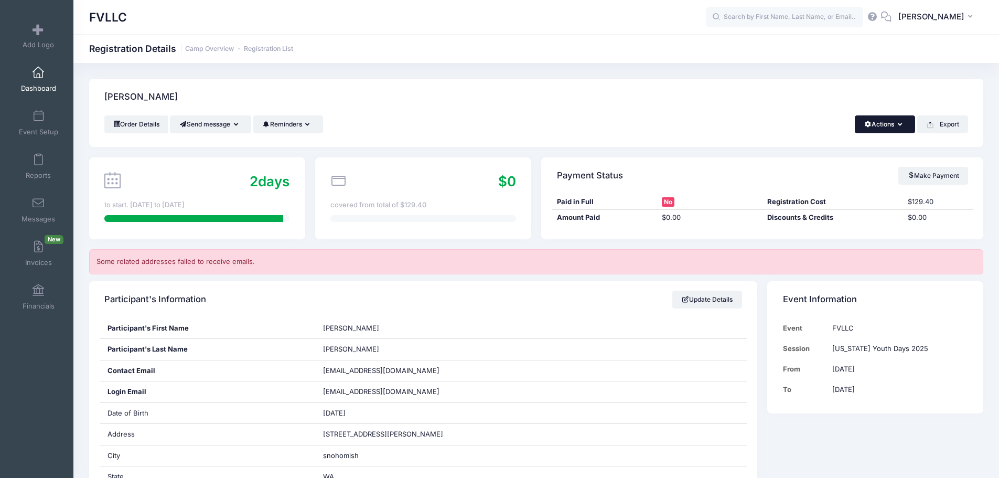
click at [899, 125] on icon "button" at bounding box center [902, 125] width 8 height 0
click at [817, 224] on link "Delete" at bounding box center [849, 221] width 121 height 20
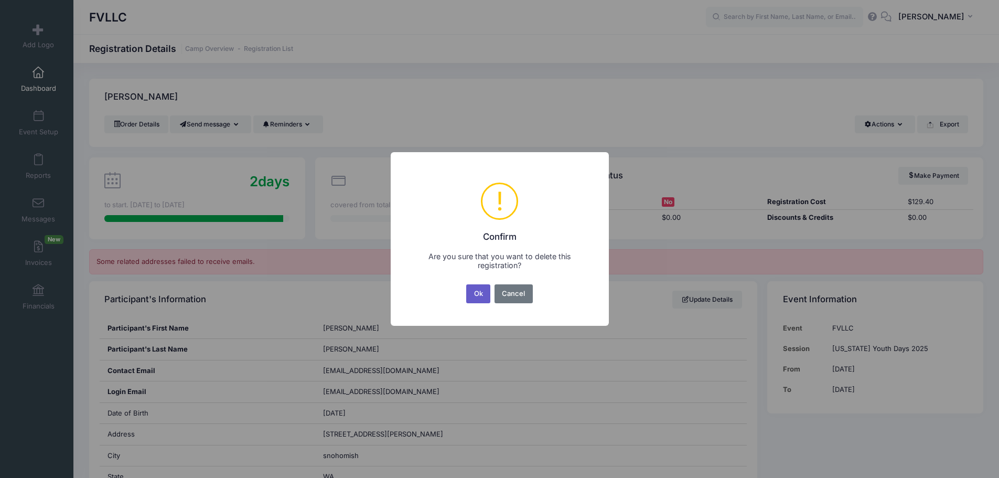
click at [474, 293] on button "Ok" at bounding box center [478, 293] width 24 height 19
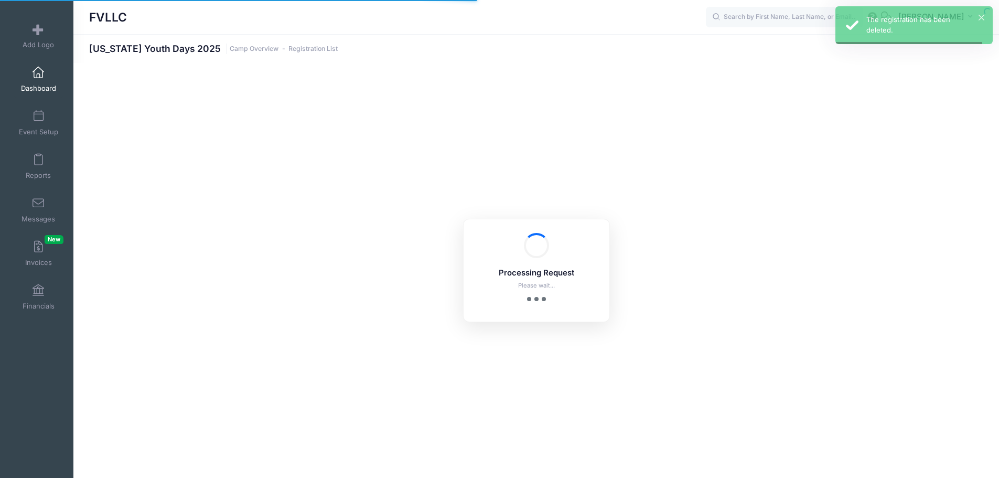
select select "10"
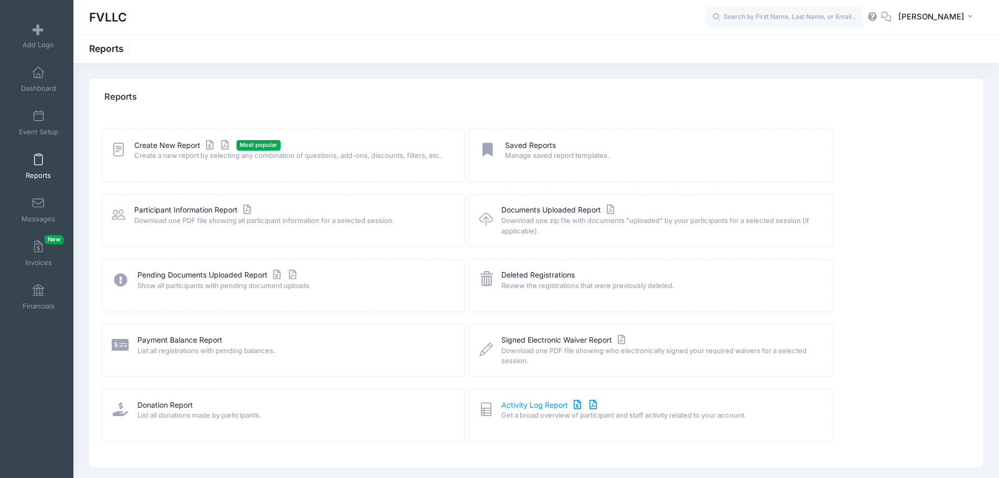
click at [509, 405] on link "Activity Log Report" at bounding box center [550, 405] width 98 height 11
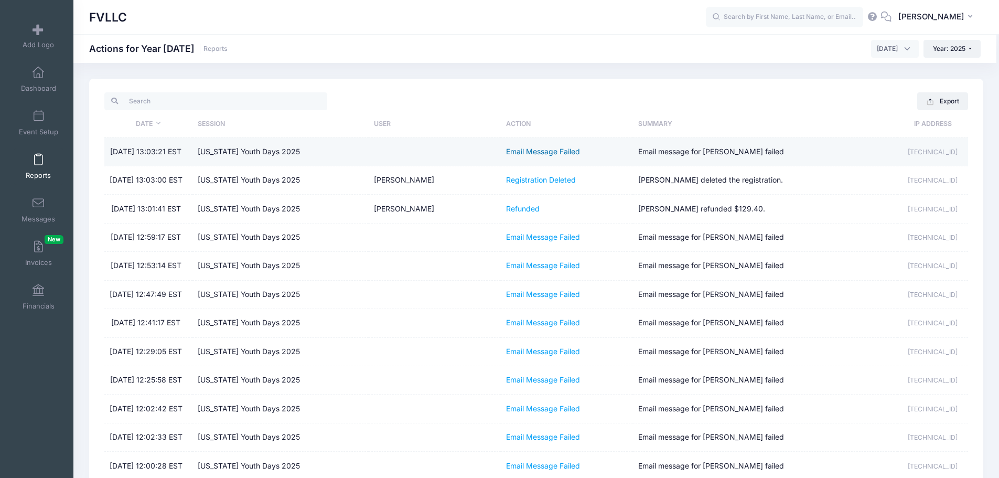
click at [552, 156] on link "Email Message Failed" at bounding box center [543, 151] width 74 height 9
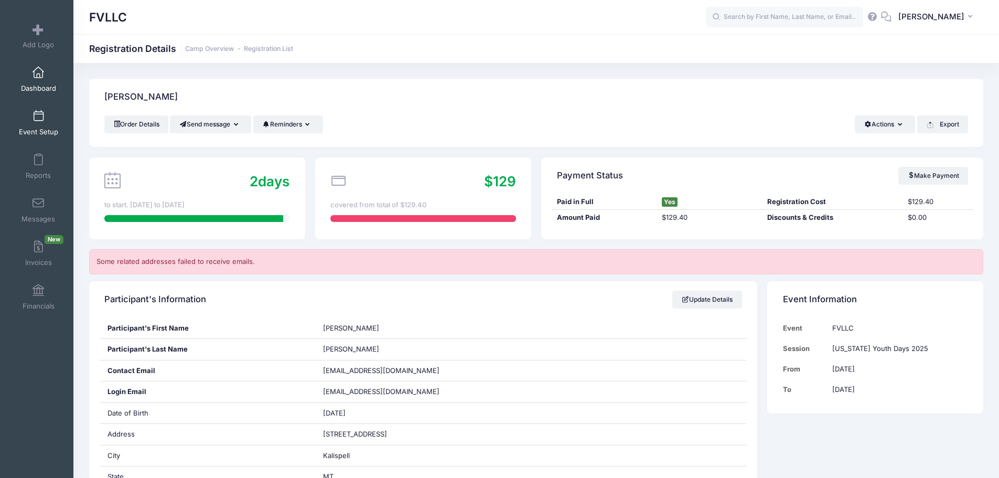
click at [38, 121] on span at bounding box center [38, 117] width 0 height 12
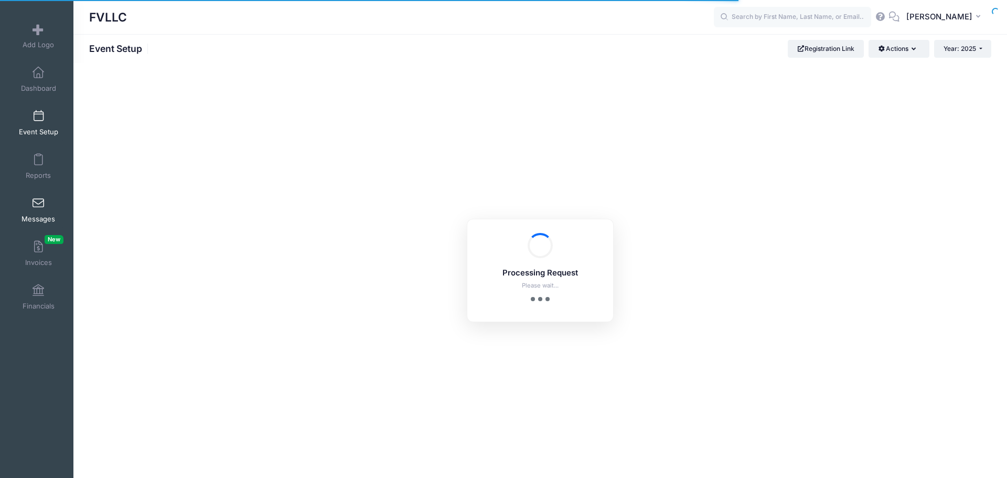
click at [36, 215] on span "Messages" at bounding box center [39, 219] width 34 height 9
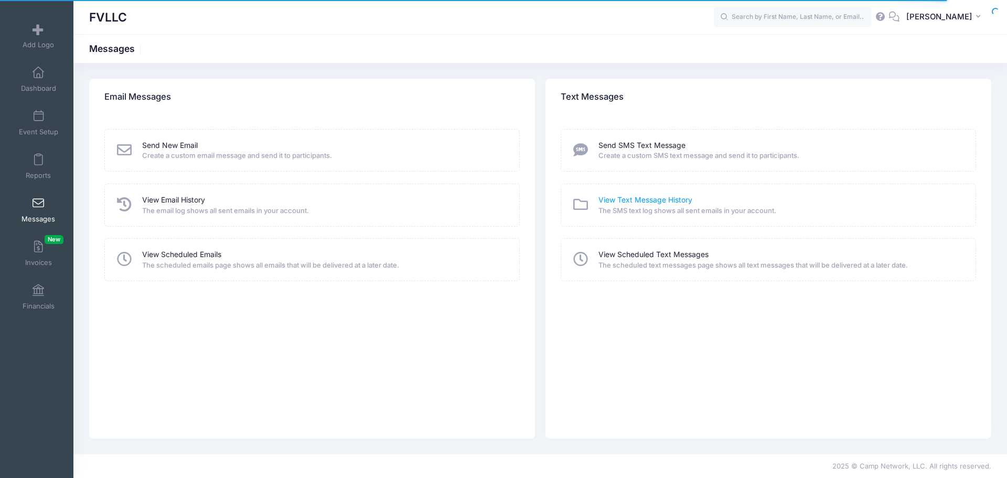
click at [635, 198] on link "View Text Message History" at bounding box center [645, 200] width 94 height 11
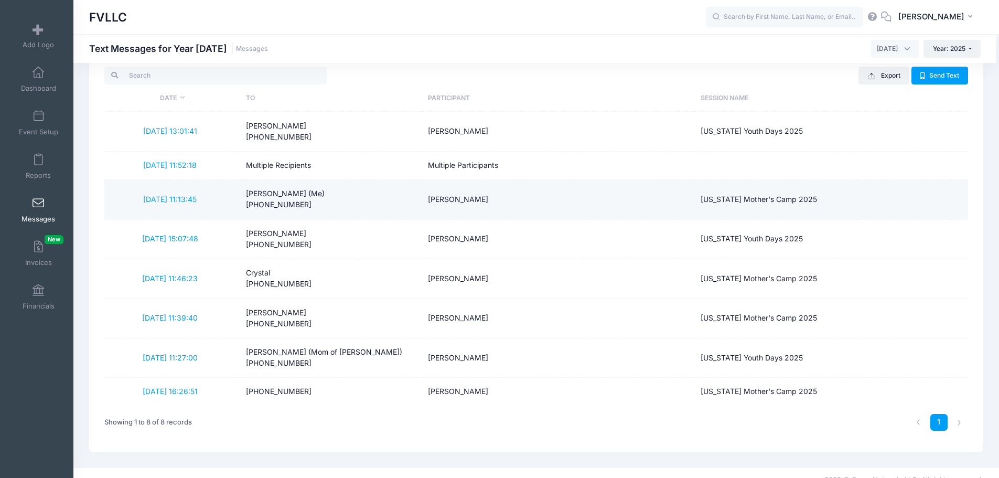
scroll to position [40, 0]
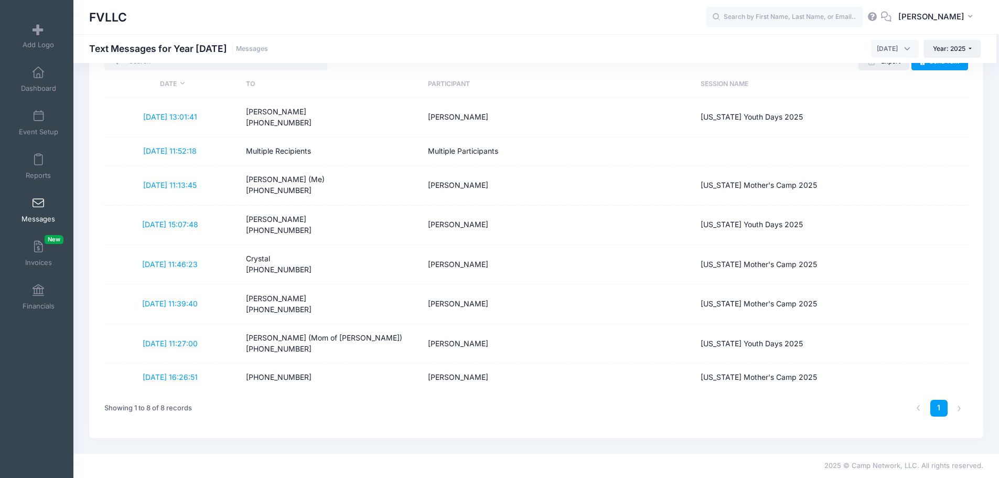
click at [38, 207] on span at bounding box center [38, 204] width 0 height 12
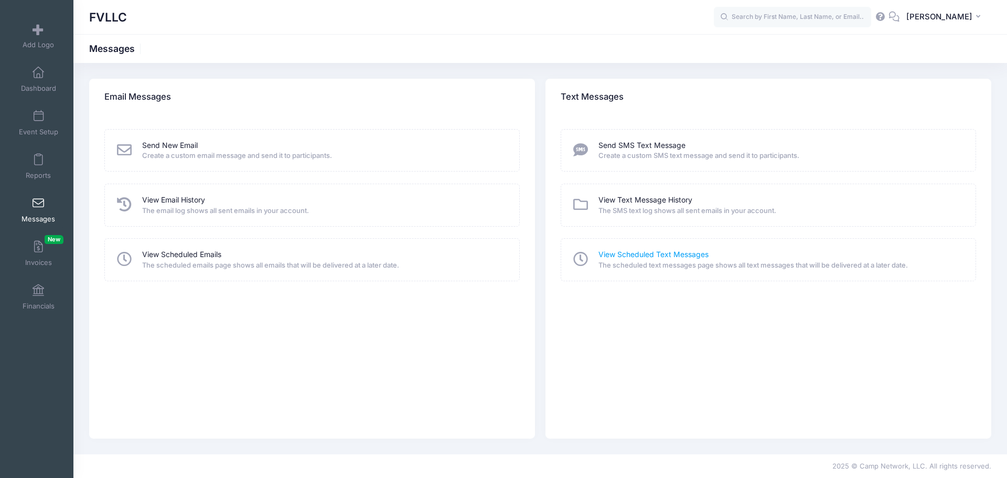
click at [635, 254] on link "View Scheduled Text Messages" at bounding box center [653, 254] width 110 height 11
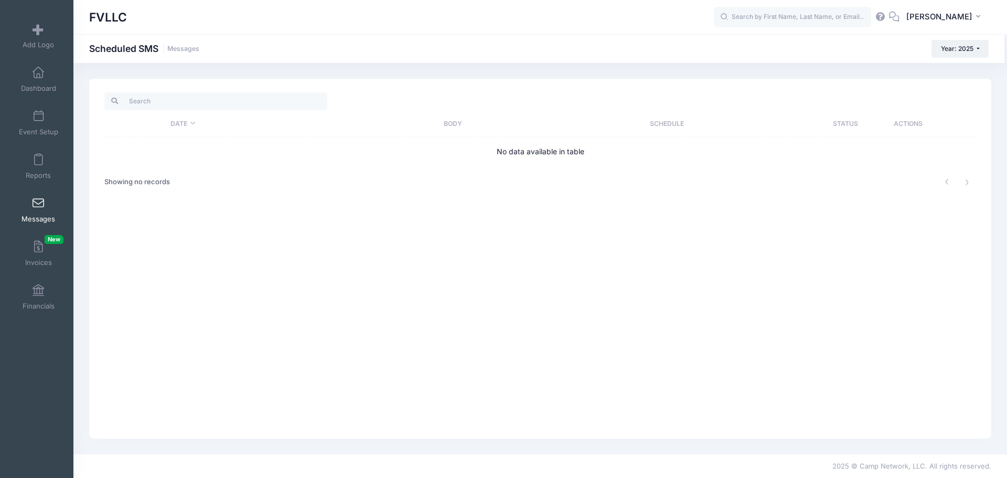
click at [38, 207] on span at bounding box center [38, 204] width 0 height 12
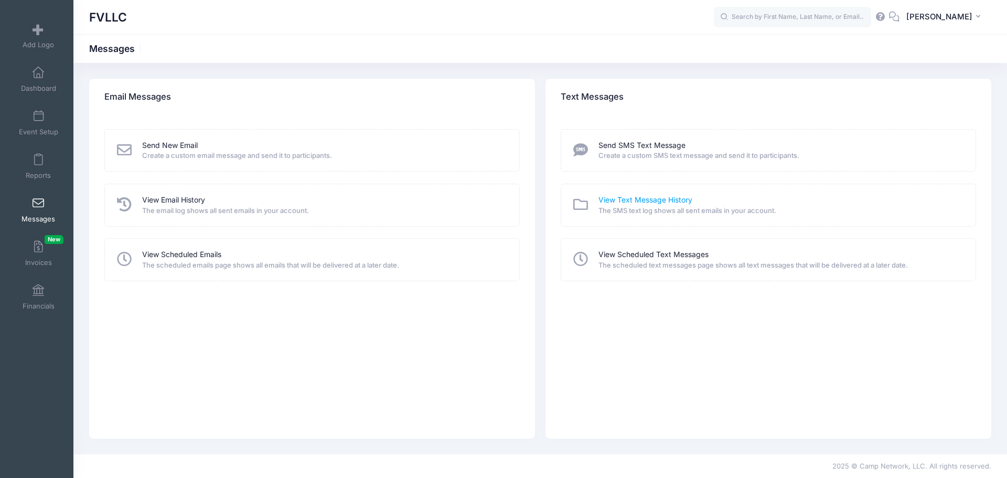
click at [626, 197] on link "View Text Message History" at bounding box center [645, 200] width 94 height 11
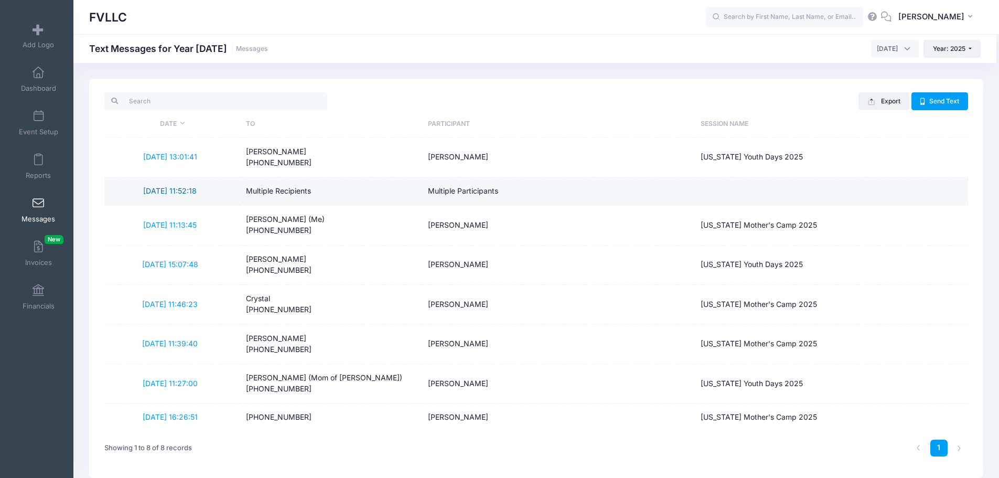
click at [181, 191] on link "9/30/2025 11:52:18" at bounding box center [170, 190] width 54 height 9
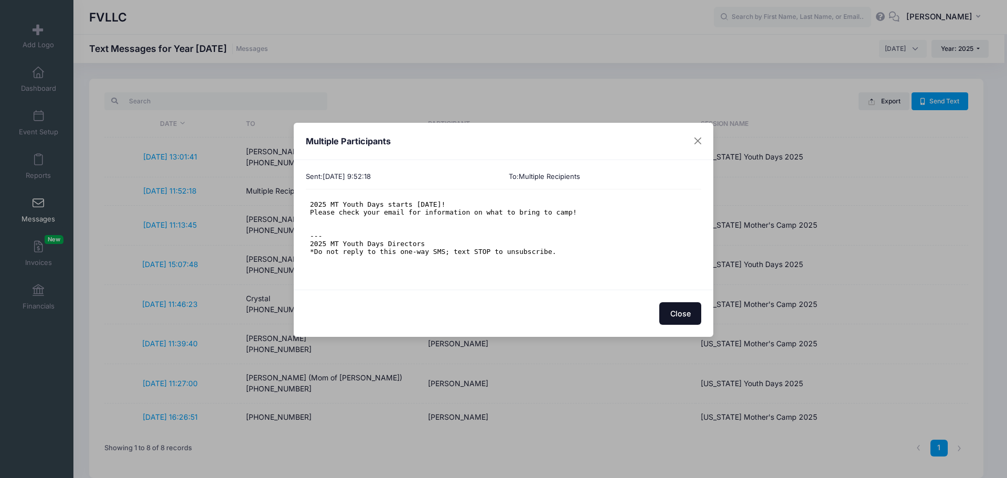
click at [693, 311] on button "Close" at bounding box center [680, 313] width 42 height 23
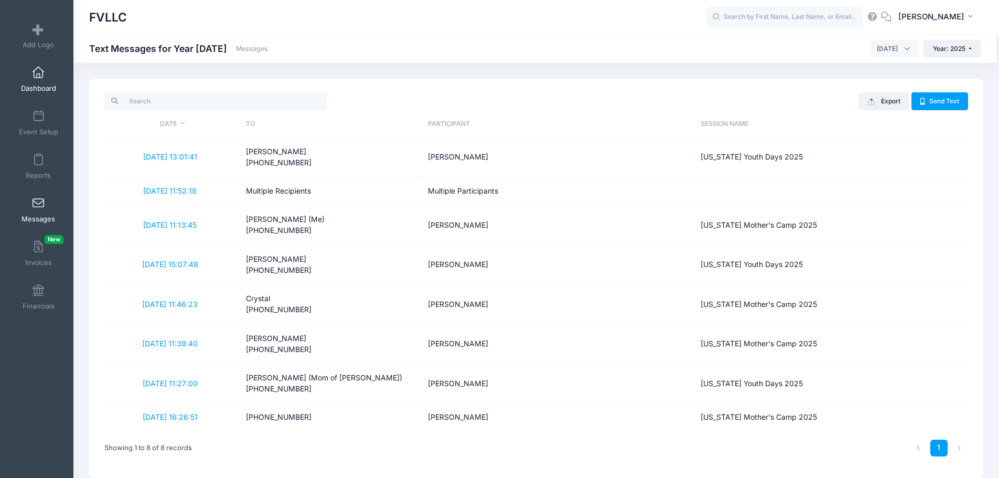
click at [38, 76] on span at bounding box center [38, 73] width 0 height 12
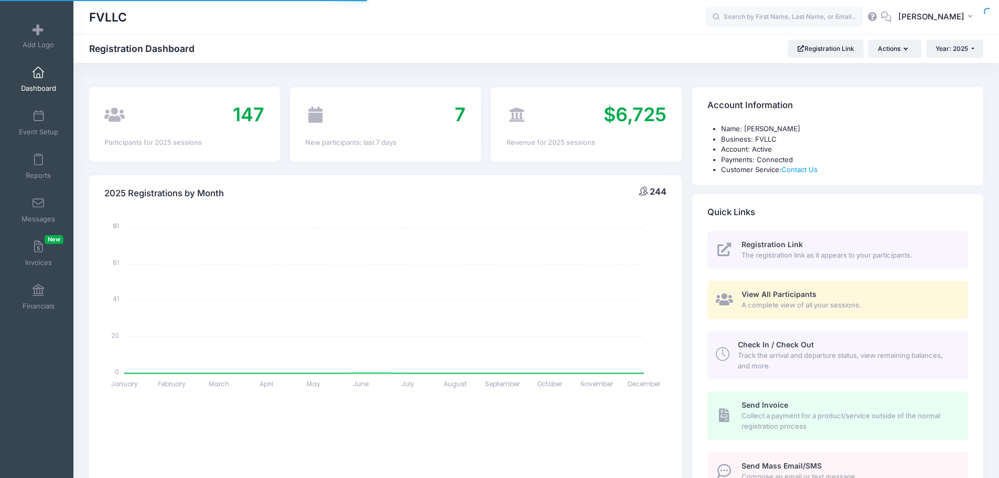
select select
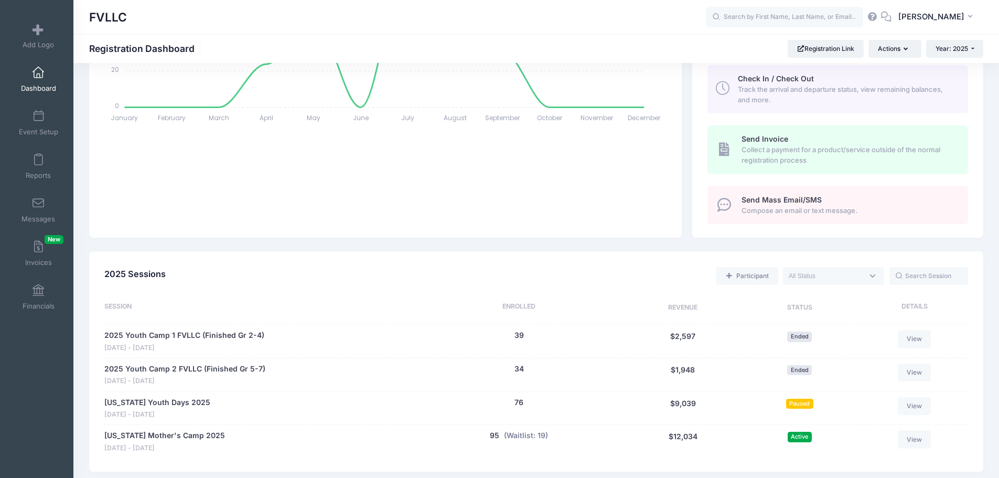
scroll to position [367, 0]
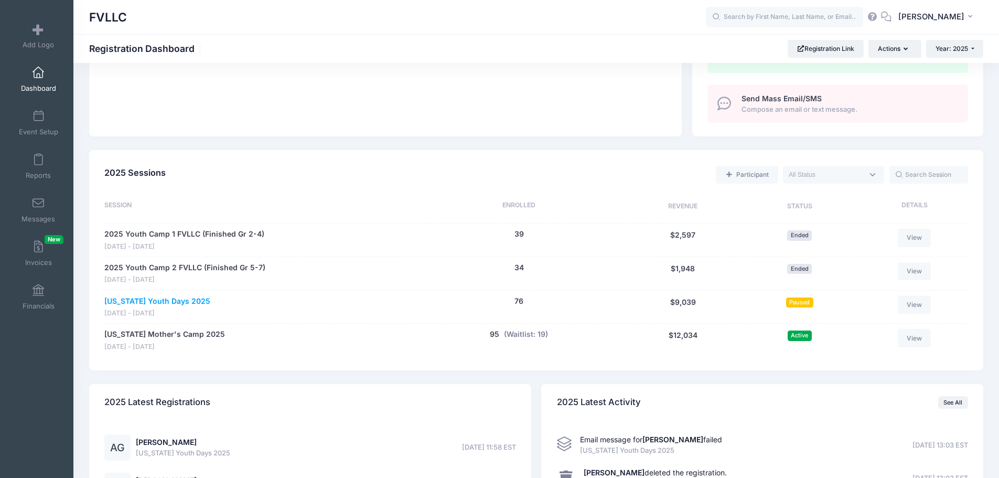
click at [155, 298] on link "[US_STATE] Youth Days 2025" at bounding box center [157, 301] width 106 height 11
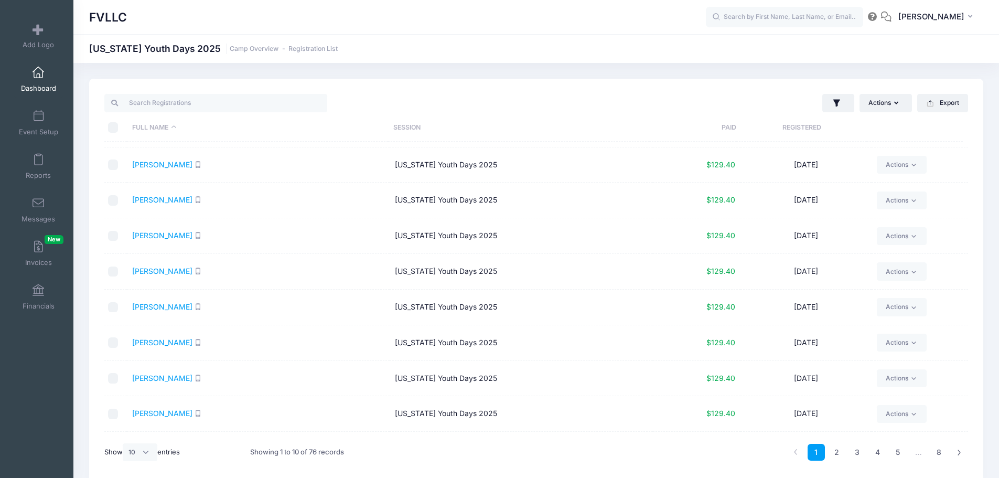
scroll to position [61, 0]
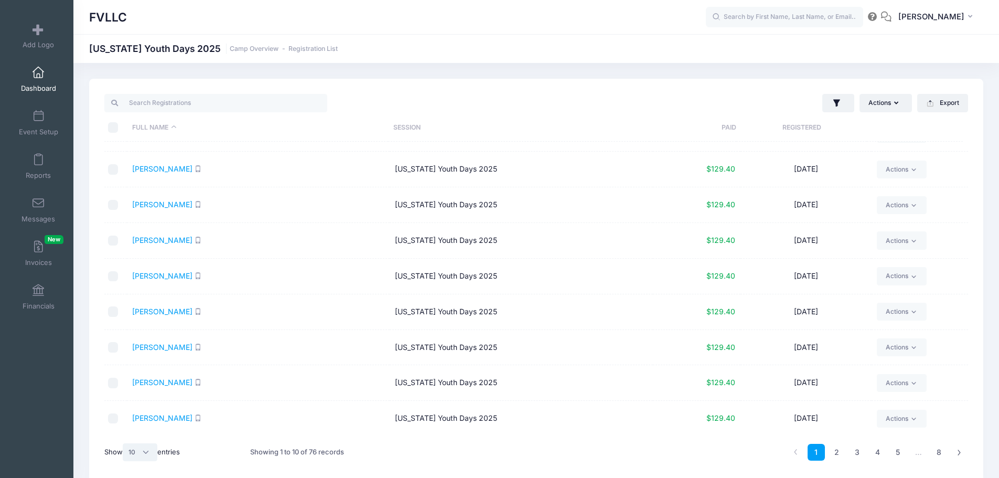
click at [149, 447] on select "All 10 25 50" at bounding box center [140, 452] width 35 height 18
select select "50"
click at [124, 443] on select "All 10 25 50" at bounding box center [140, 452] width 35 height 18
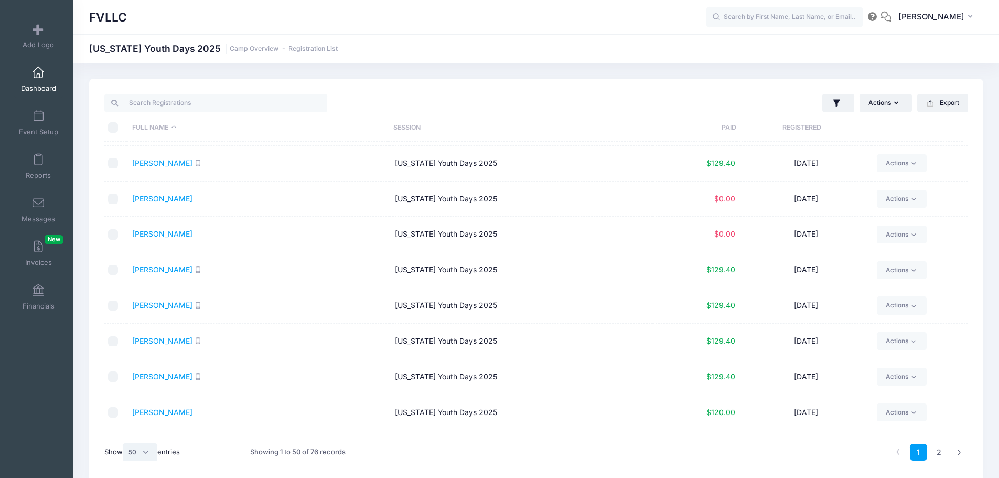
scroll to position [533, 0]
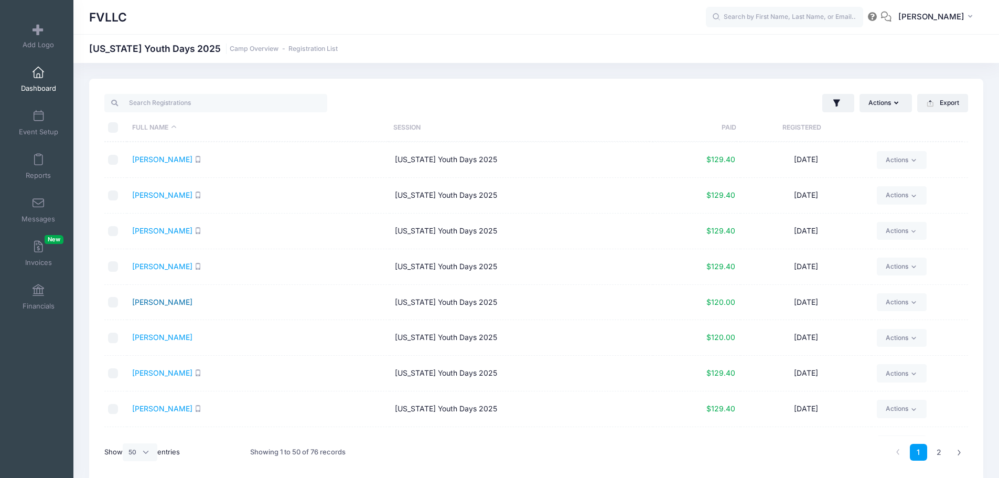
click at [166, 300] on link "Jacobson, Drew" at bounding box center [162, 301] width 60 height 9
click at [36, 85] on span "Dashboard" at bounding box center [38, 88] width 35 height 9
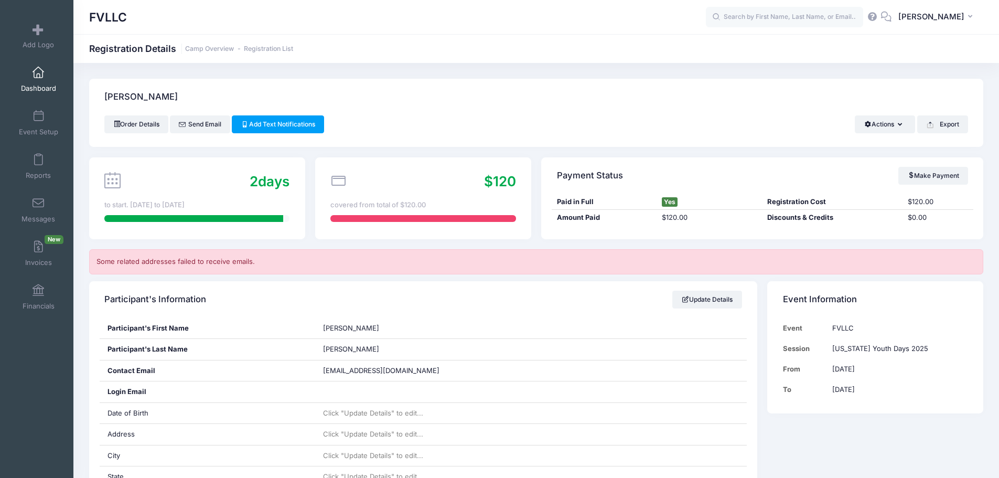
click at [39, 79] on link "Dashboard" at bounding box center [39, 79] width 50 height 37
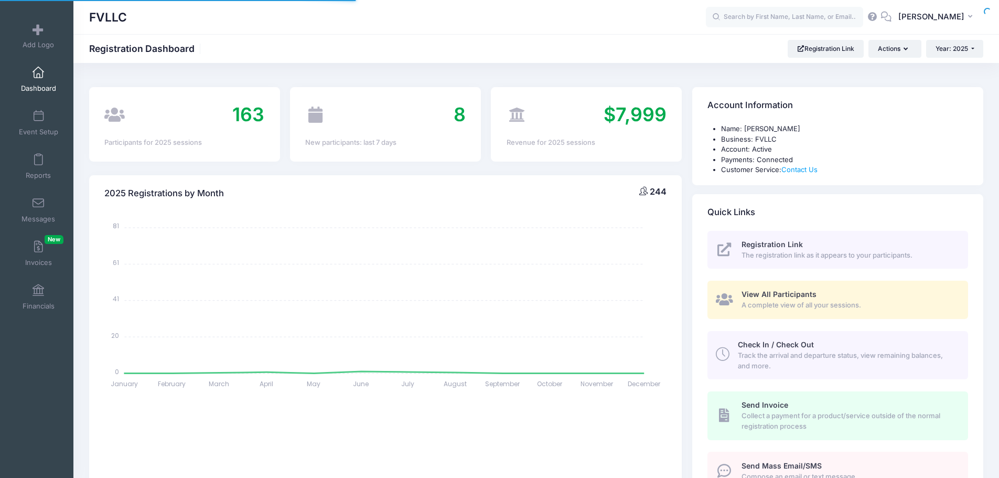
select select
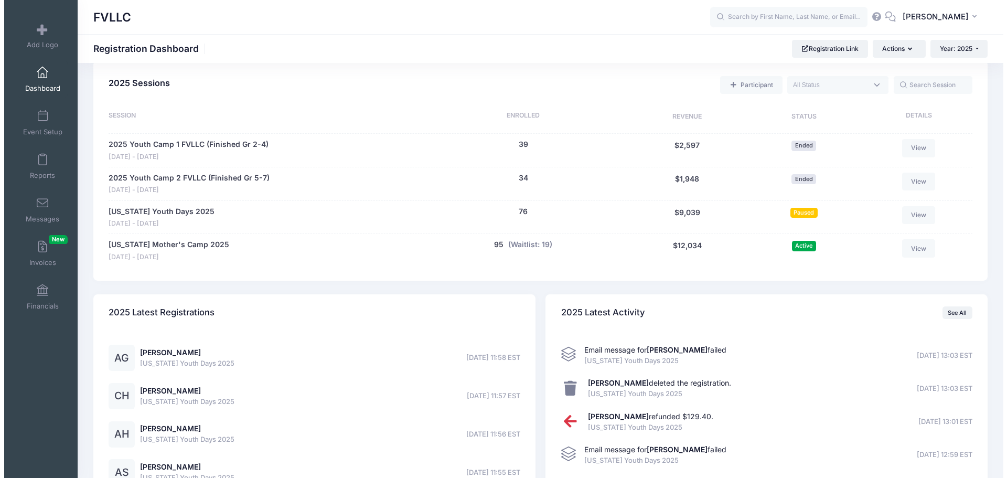
scroll to position [367, 0]
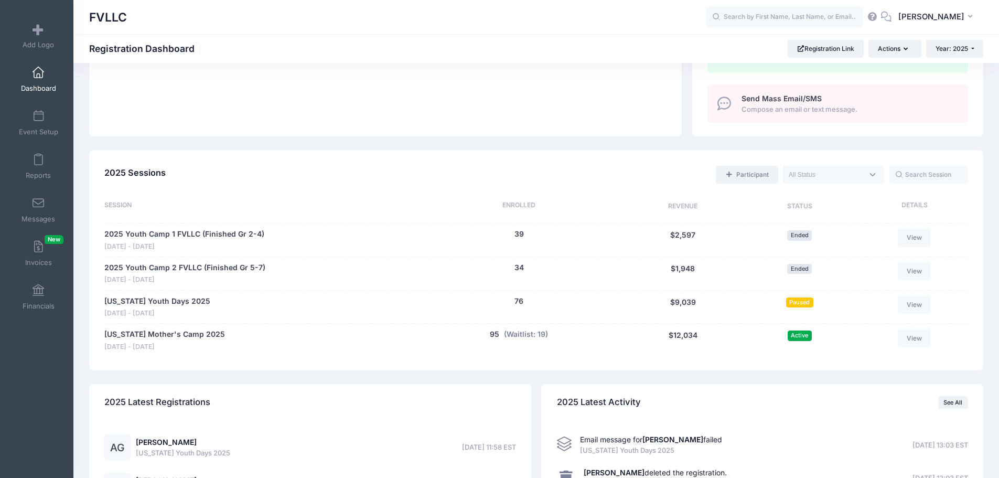
click at [766, 179] on link "Participant" at bounding box center [747, 175] width 62 height 18
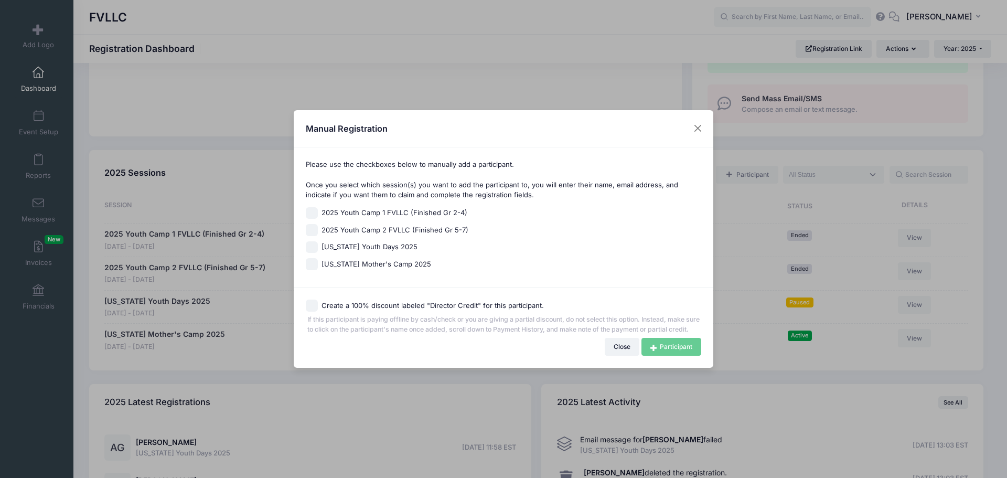
click at [363, 259] on span "[US_STATE] Mother's Camp 2025" at bounding box center [377, 264] width 110 height 10
click at [318, 258] on input "[US_STATE] Mother's Camp 2025" at bounding box center [312, 264] width 12 height 12
checkbox input "true"
click at [687, 353] on link "Participant" at bounding box center [671, 347] width 60 height 18
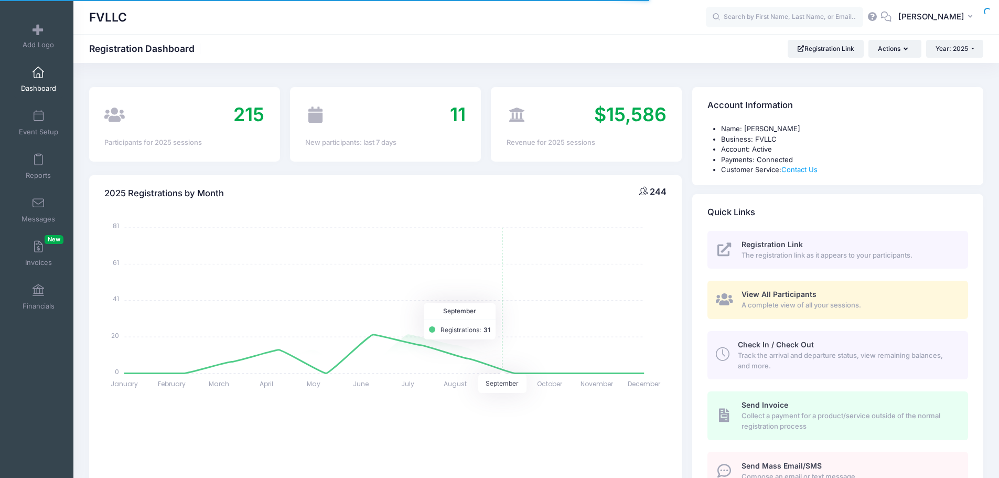
select select
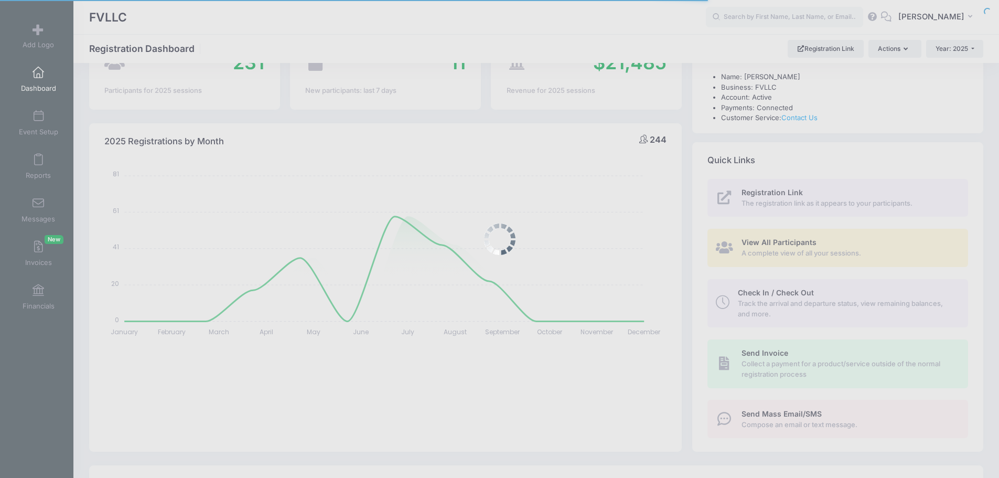
scroll to position [262, 0]
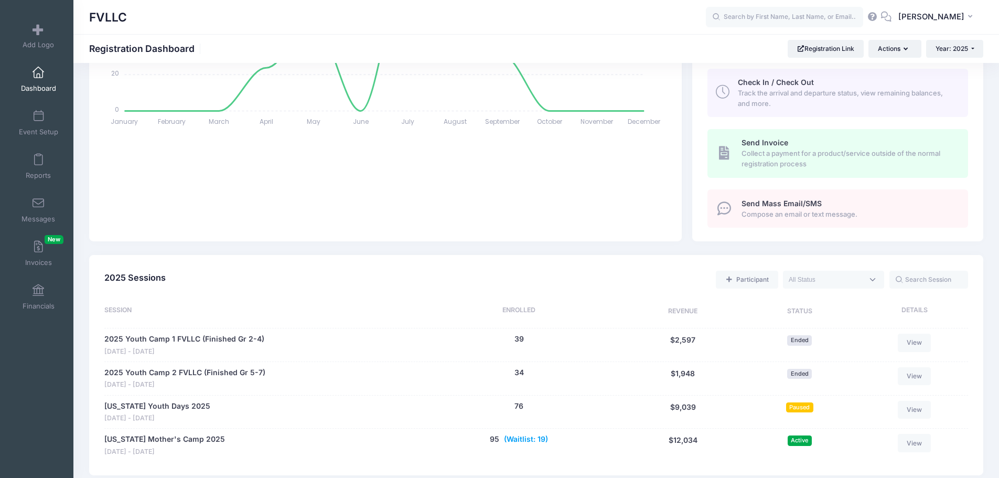
click at [534, 437] on button "(Waitlist: 19)" at bounding box center [526, 439] width 44 height 11
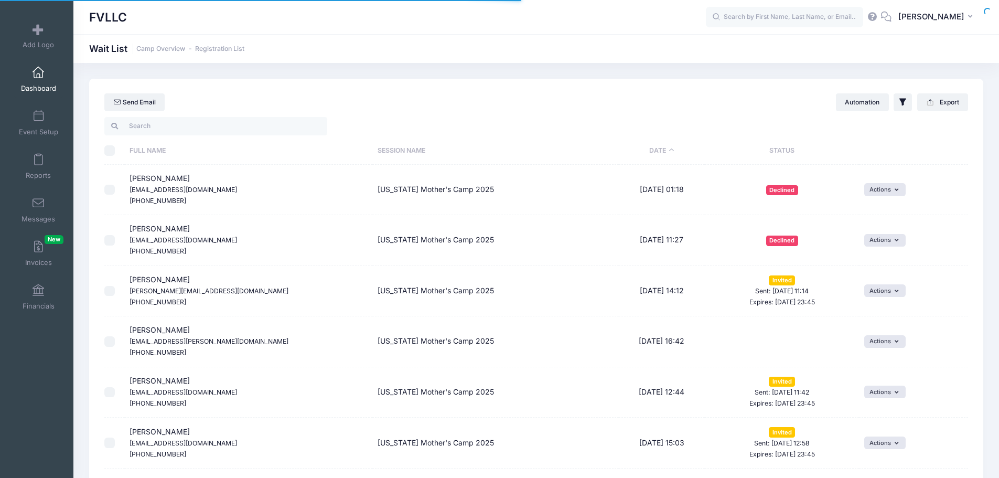
select select "50"
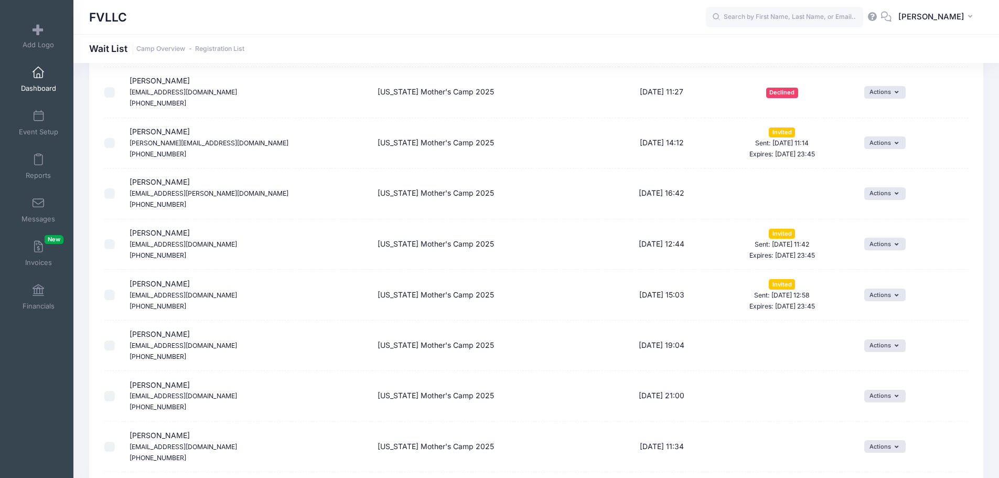
scroll to position [157, 0]
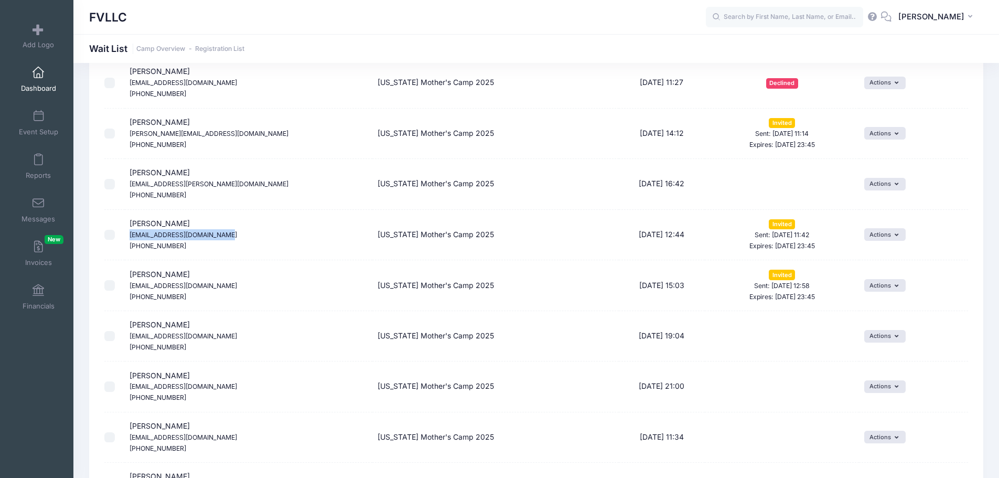
drag, startPoint x: 221, startPoint y: 237, endPoint x: 130, endPoint y: 237, distance: 90.7
click at [131, 237] on small "[EMAIL_ADDRESS][DOMAIN_NAME]" at bounding box center [184, 235] width 108 height 8
copy small "[EMAIL_ADDRESS][DOMAIN_NAME]"
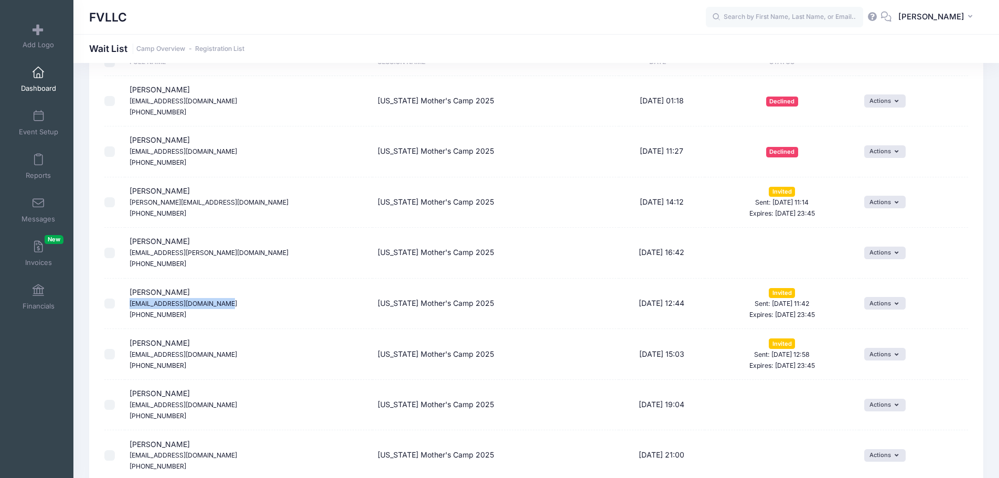
scroll to position [52, 0]
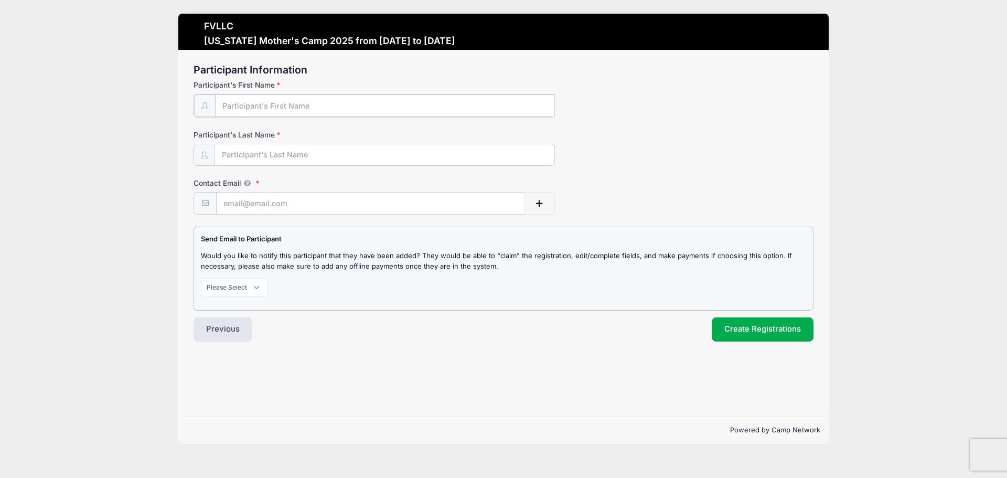
click at [288, 107] on input "Participant's First Name" at bounding box center [385, 105] width 340 height 23
type input "Kaylee"
type input "I"
type input "Ylioja"
click at [274, 206] on input "Contact Email" at bounding box center [371, 202] width 308 height 23
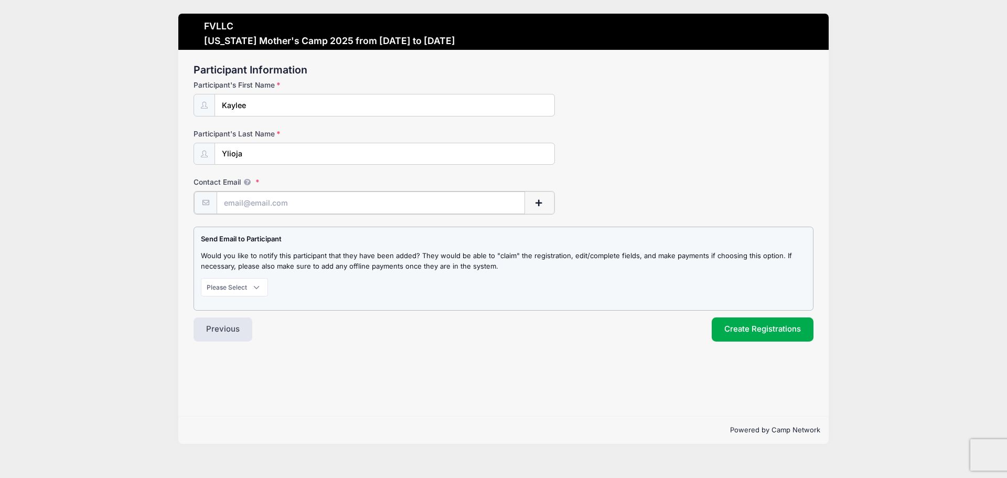
paste input "[EMAIL_ADDRESS][DOMAIN_NAME]"
type input "[EMAIL_ADDRESS][DOMAIN_NAME]"
click at [261, 293] on select "Please Select Don't Notify Notify" at bounding box center [234, 286] width 67 height 18
select select "1"
click at [201, 277] on select "Please Select Don't Notify Notify" at bounding box center [234, 286] width 67 height 18
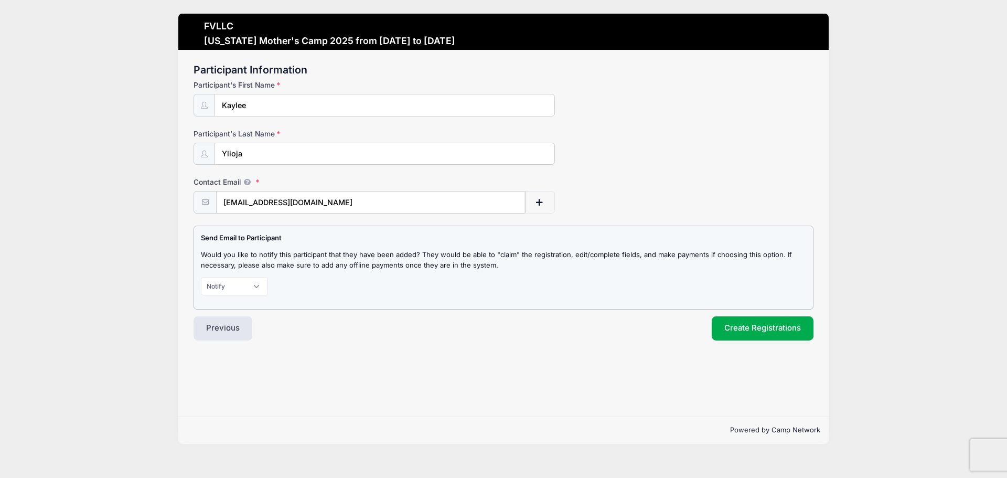
click at [335, 354] on div "Participant Information Participant's First Name [GEOGRAPHIC_DATA] Participant'…" at bounding box center [503, 233] width 650 height 366
click at [239, 324] on button "Previous" at bounding box center [223, 328] width 59 height 24
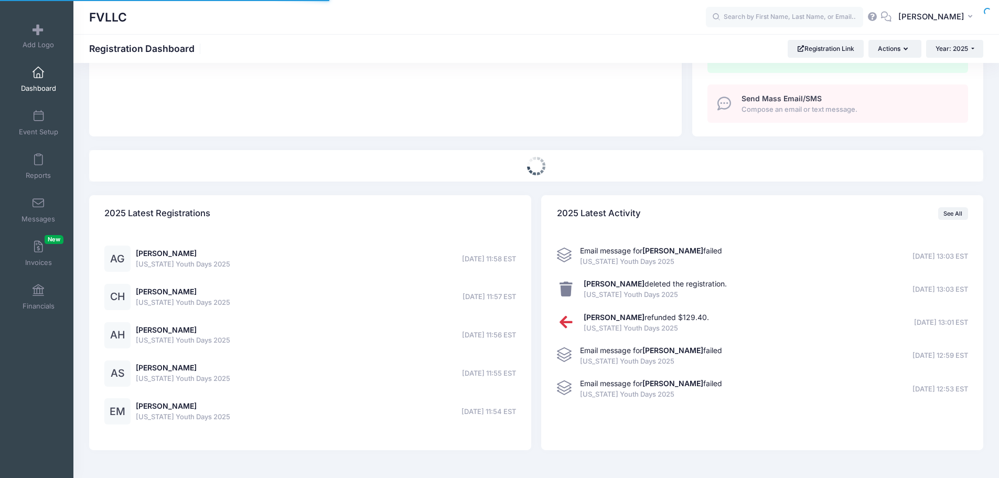
select select
